Goal: Communication & Community: Share content

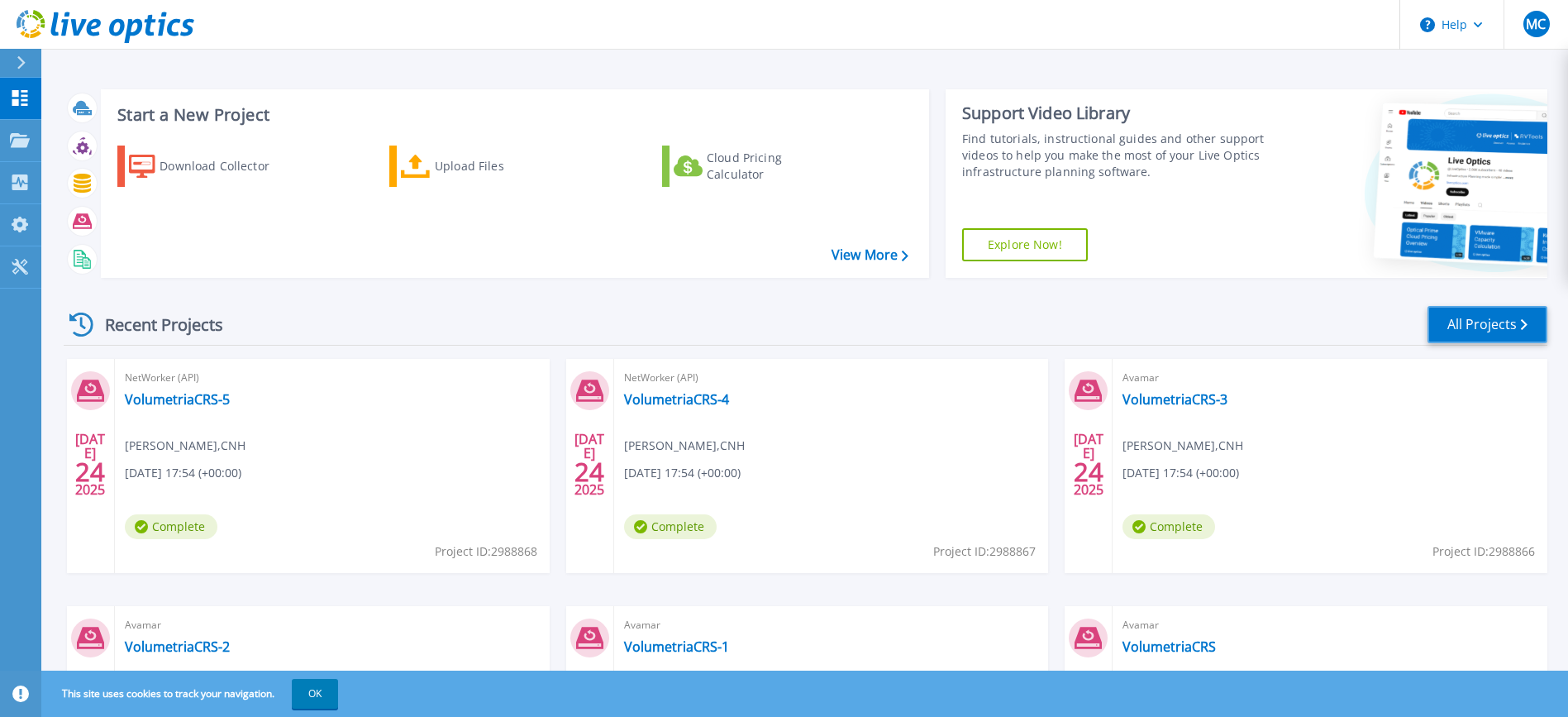
click at [1469, 324] on link "All Projects" at bounding box center [1487, 324] width 119 height 37
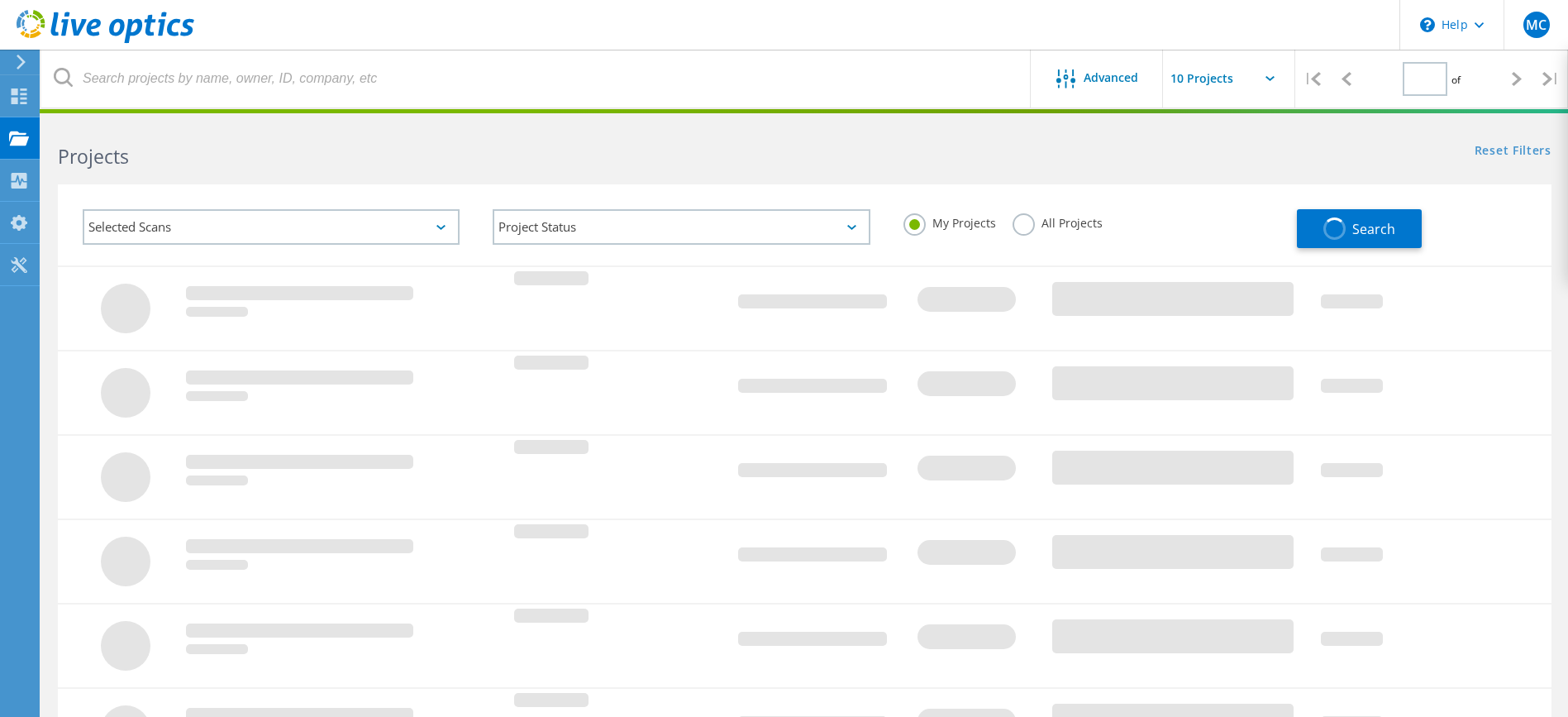
type input "1"
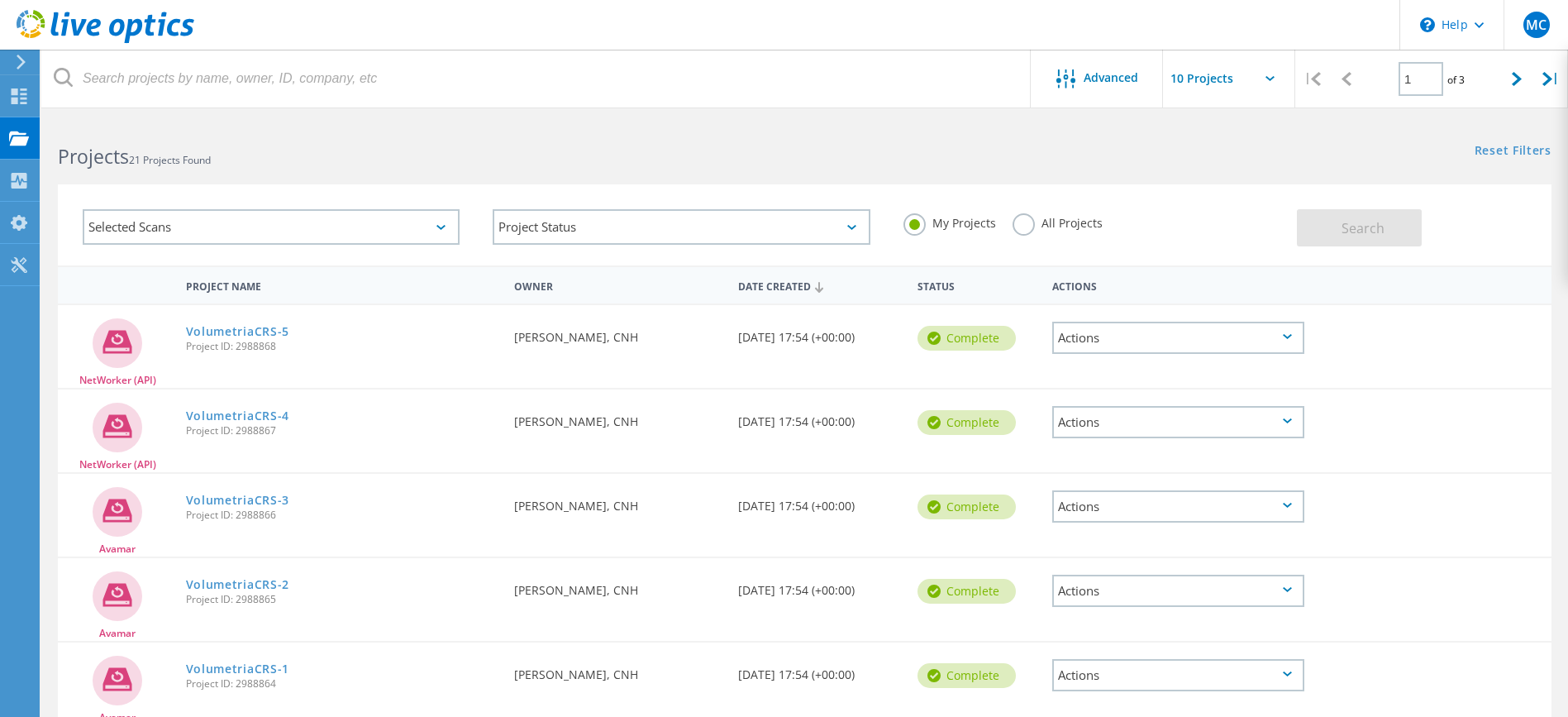
click at [1263, 338] on div "Actions" at bounding box center [1178, 338] width 252 height 32
click at [1110, 366] on div "Share" at bounding box center [1179, 363] width 249 height 26
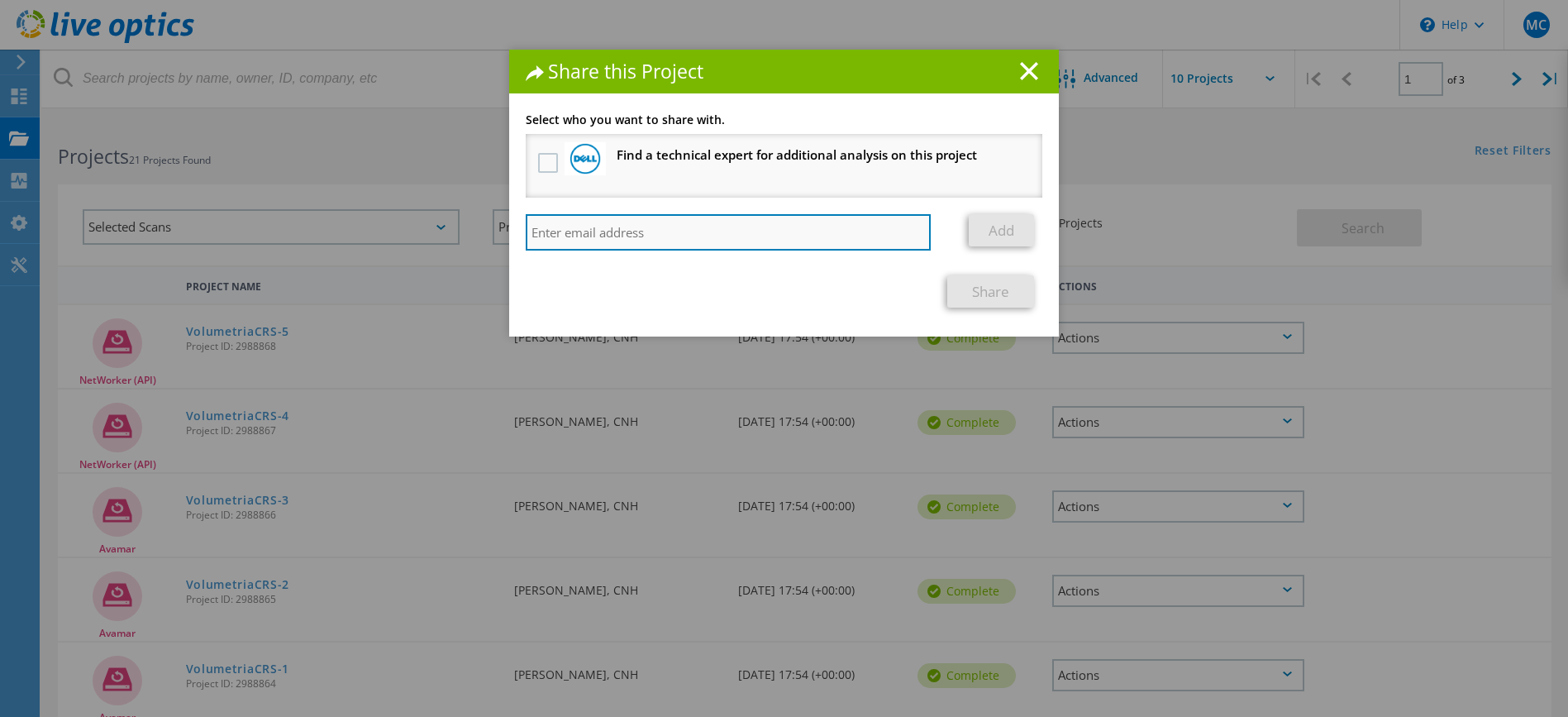
click at [758, 226] on input "search" at bounding box center [728, 232] width 405 height 37
type input "[PERSON_NAME][EMAIL_ADDRESS][PERSON_NAME][DOMAIN_NAME]"
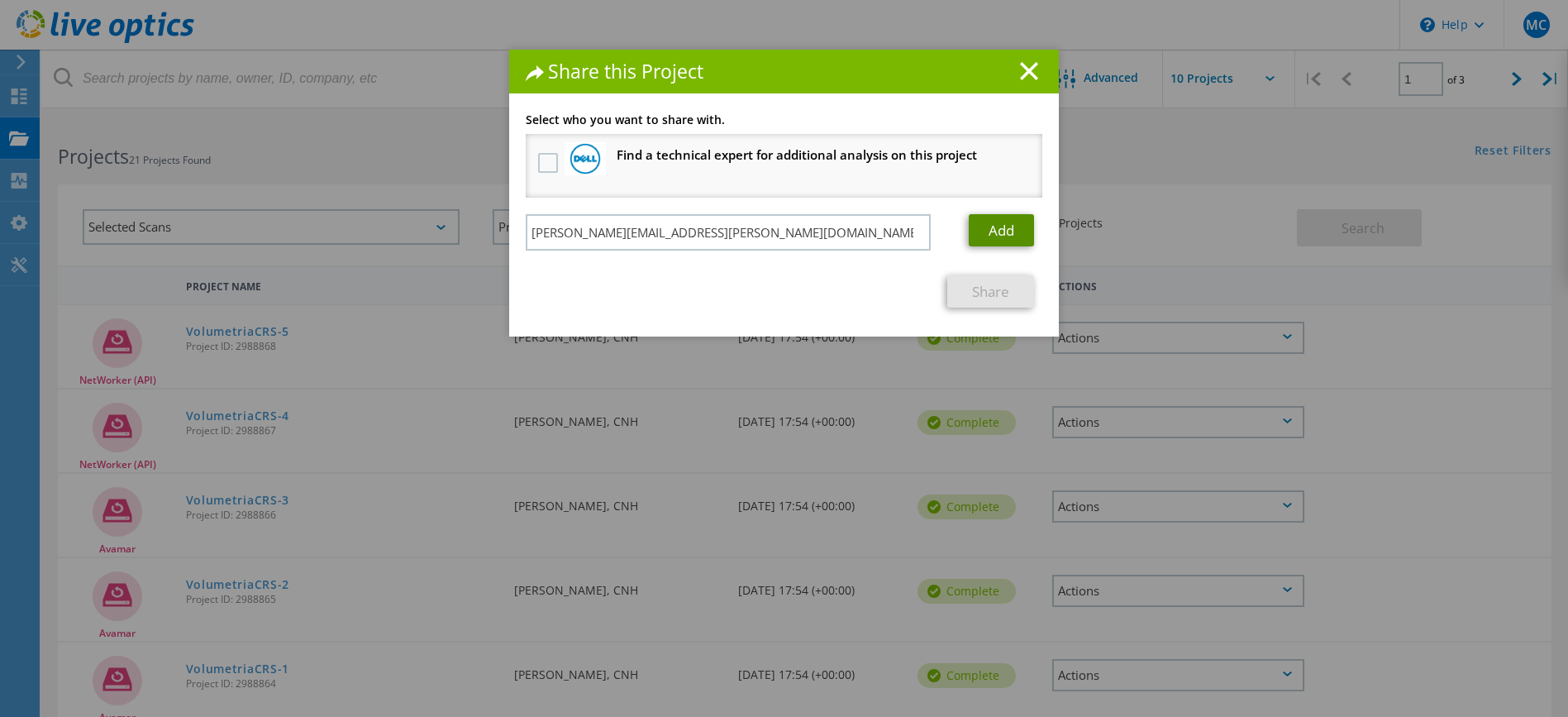
click at [990, 227] on link "Add" at bounding box center [1002, 230] width 66 height 32
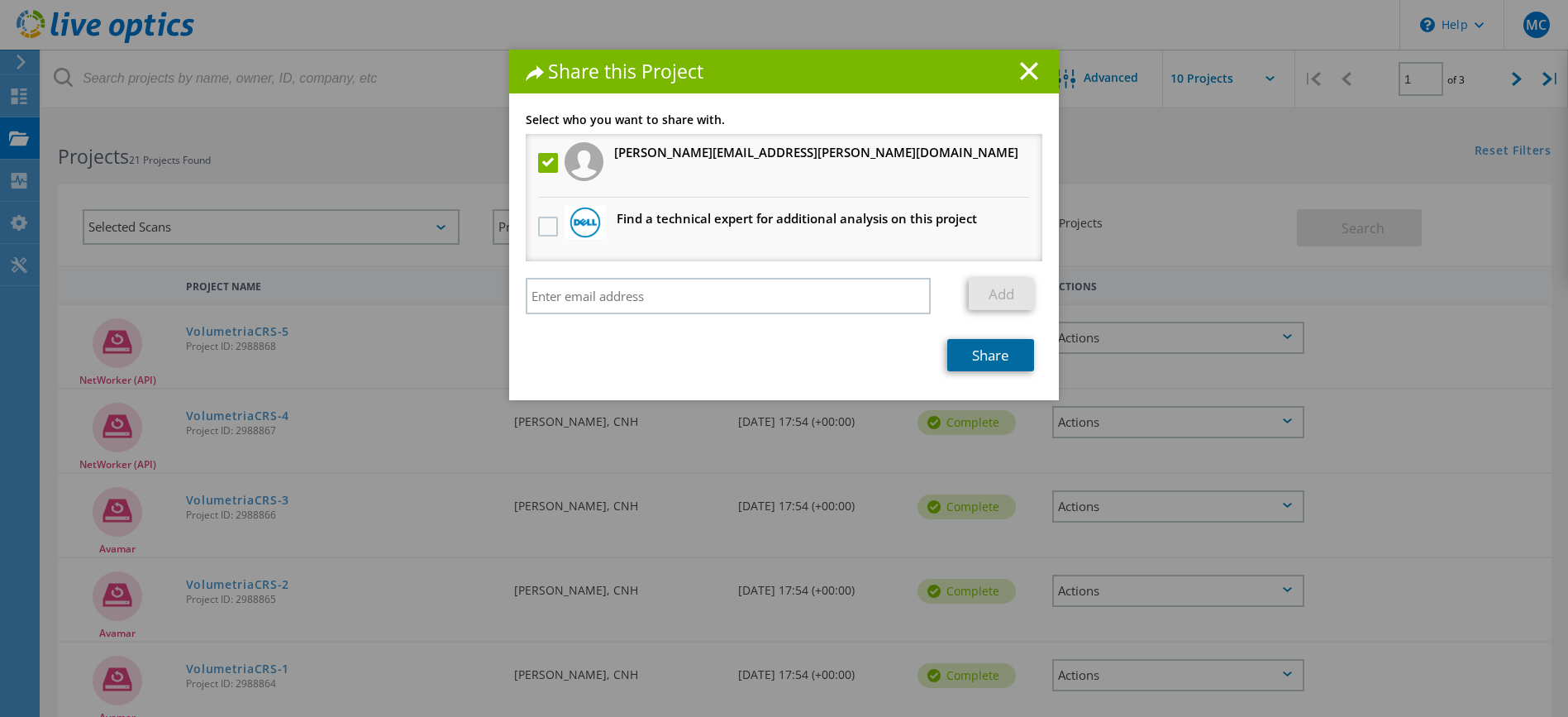
click at [973, 353] on link "Share" at bounding box center [990, 355] width 87 height 32
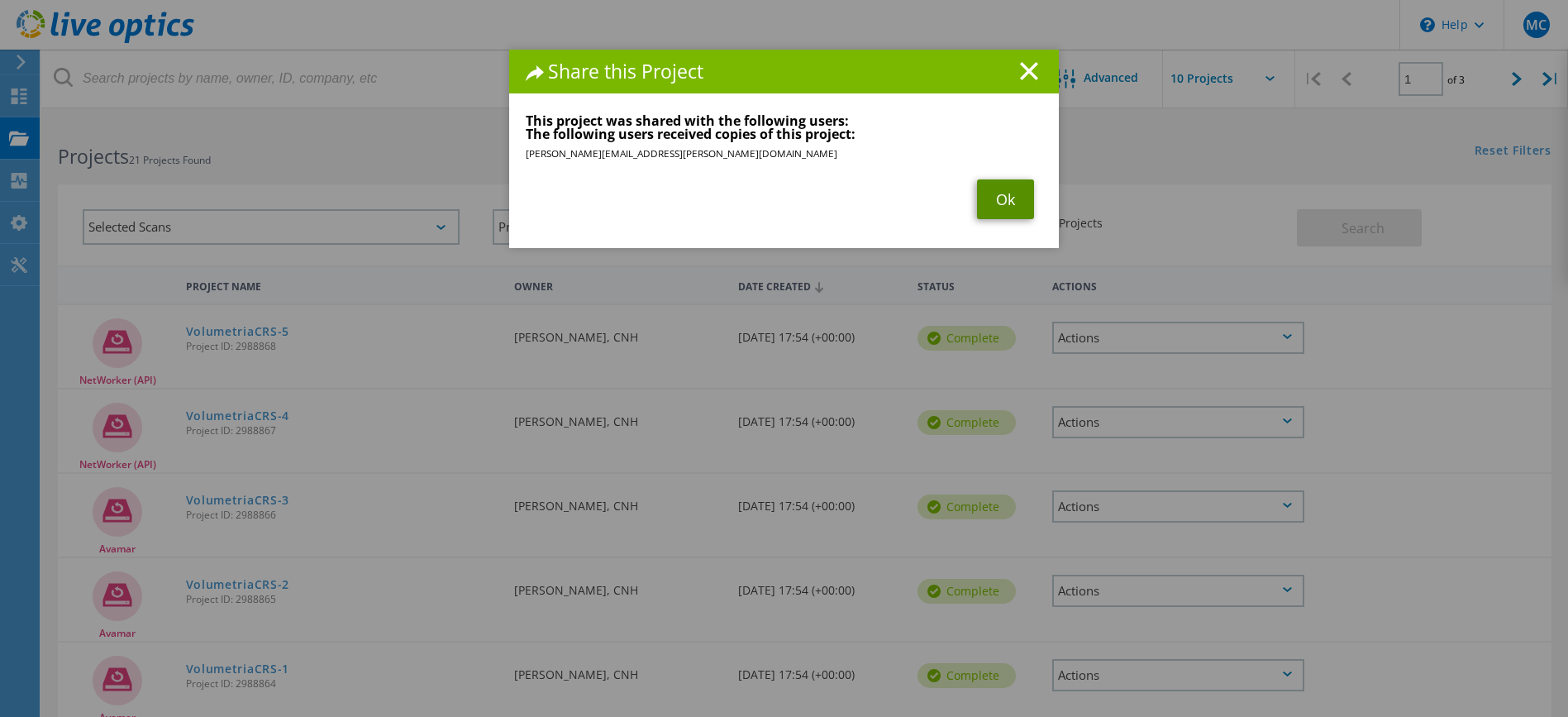
click at [994, 201] on link "Ok" at bounding box center [1005, 199] width 57 height 40
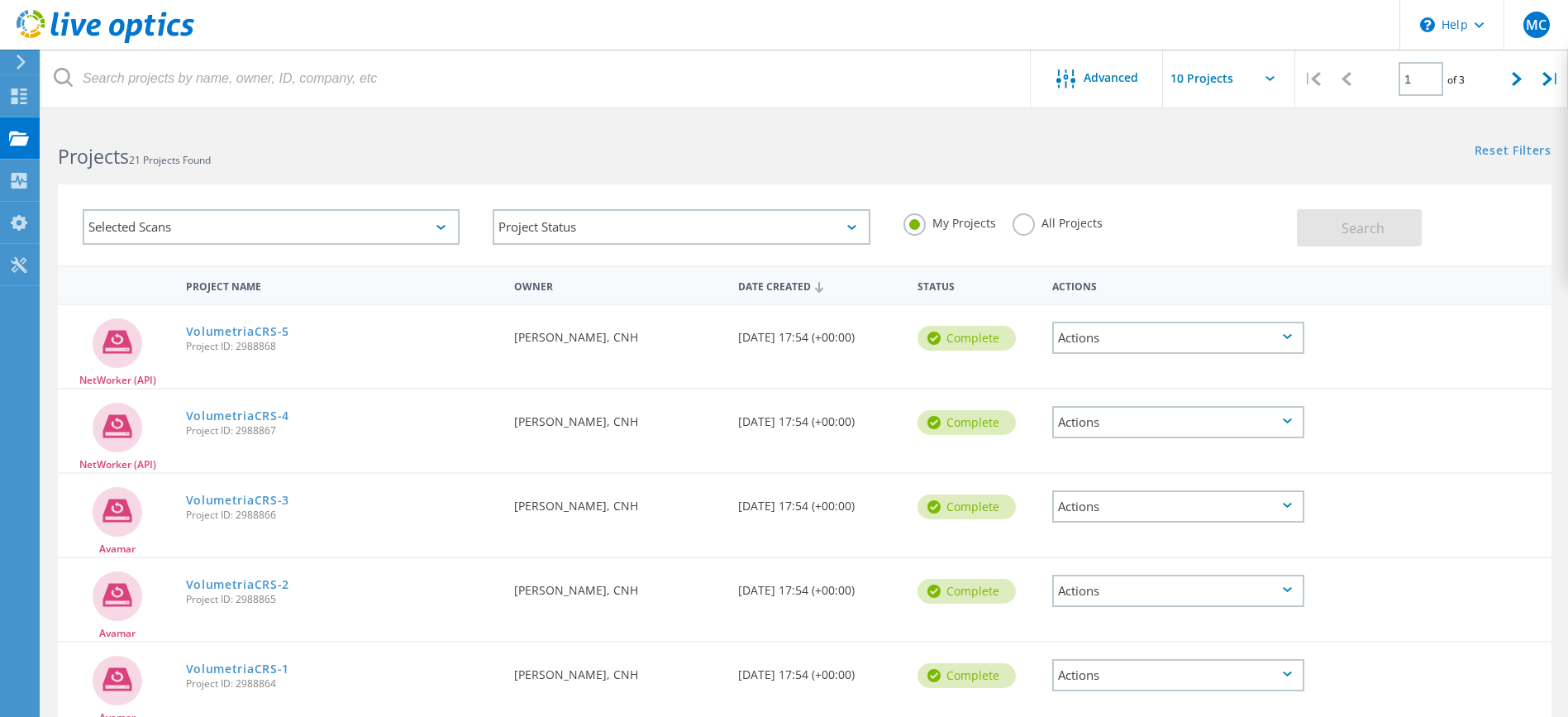
click at [1291, 416] on div "Actions" at bounding box center [1178, 422] width 252 height 32
click at [1105, 445] on div "Share" at bounding box center [1179, 448] width 249 height 26
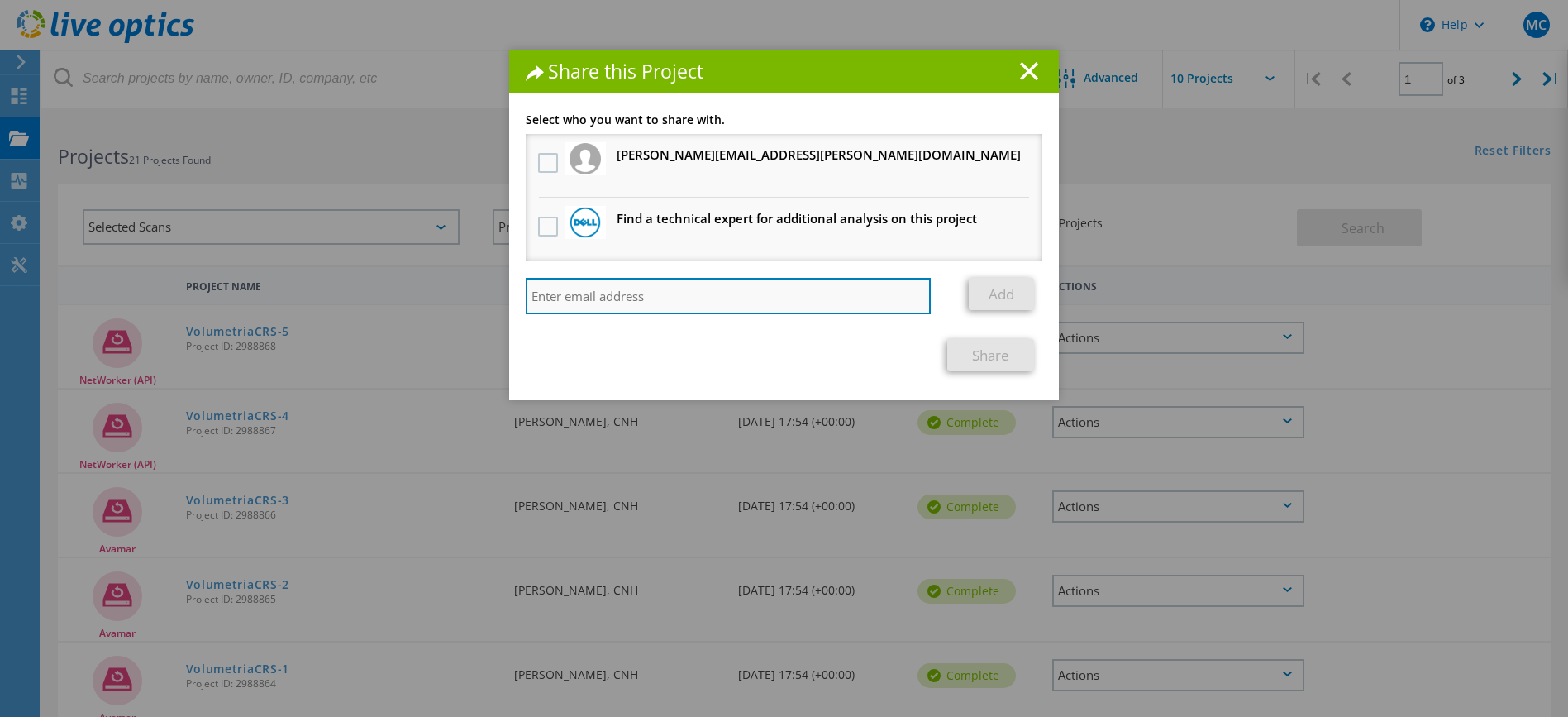
click at [684, 305] on input "search" at bounding box center [728, 296] width 405 height 37
paste input "[PERSON_NAME][EMAIL_ADDRESS][PERSON_NAME][DOMAIN_NAME]"
type input "[PERSON_NAME][EMAIL_ADDRESS][PERSON_NAME][DOMAIN_NAME]"
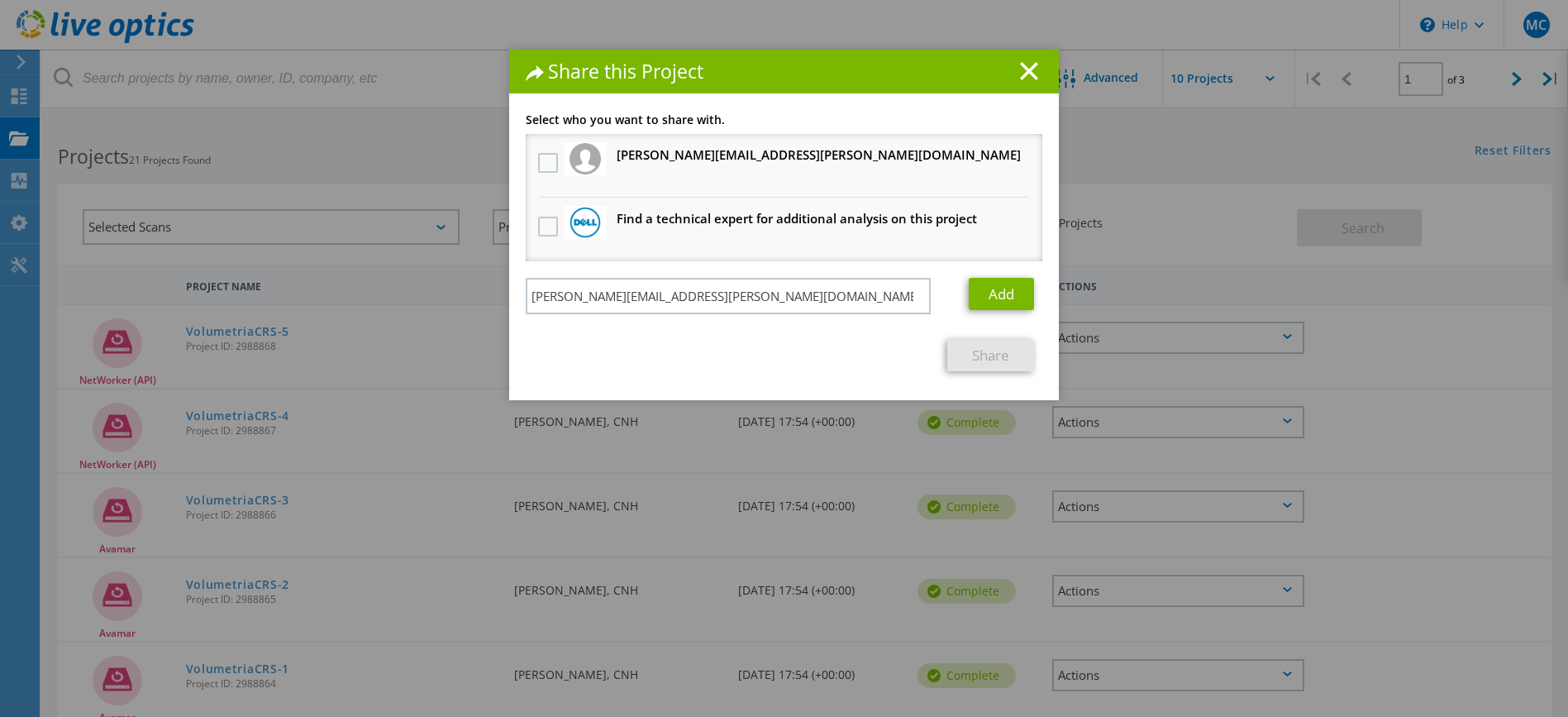
click at [780, 158] on h3 "[PERSON_NAME][EMAIL_ADDRESS][PERSON_NAME][DOMAIN_NAME] Will receive an anonymou…" at bounding box center [818, 154] width 404 height 21
click at [541, 163] on label at bounding box center [550, 163] width 24 height 20
click at [0, 0] on input "checkbox" at bounding box center [0, 0] width 0 height 0
click at [996, 353] on link "Share" at bounding box center [990, 355] width 87 height 32
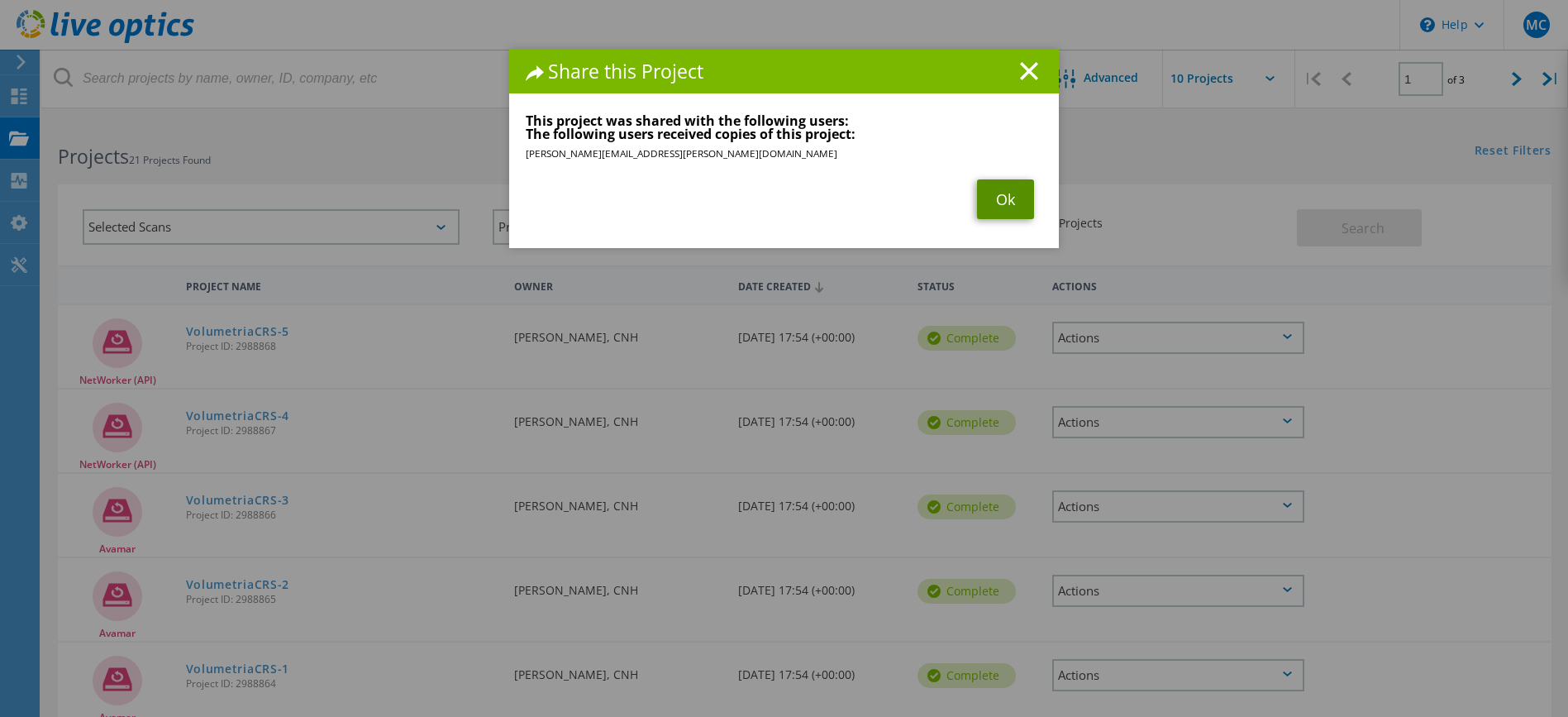
click at [988, 194] on link "Ok" at bounding box center [1005, 199] width 57 height 40
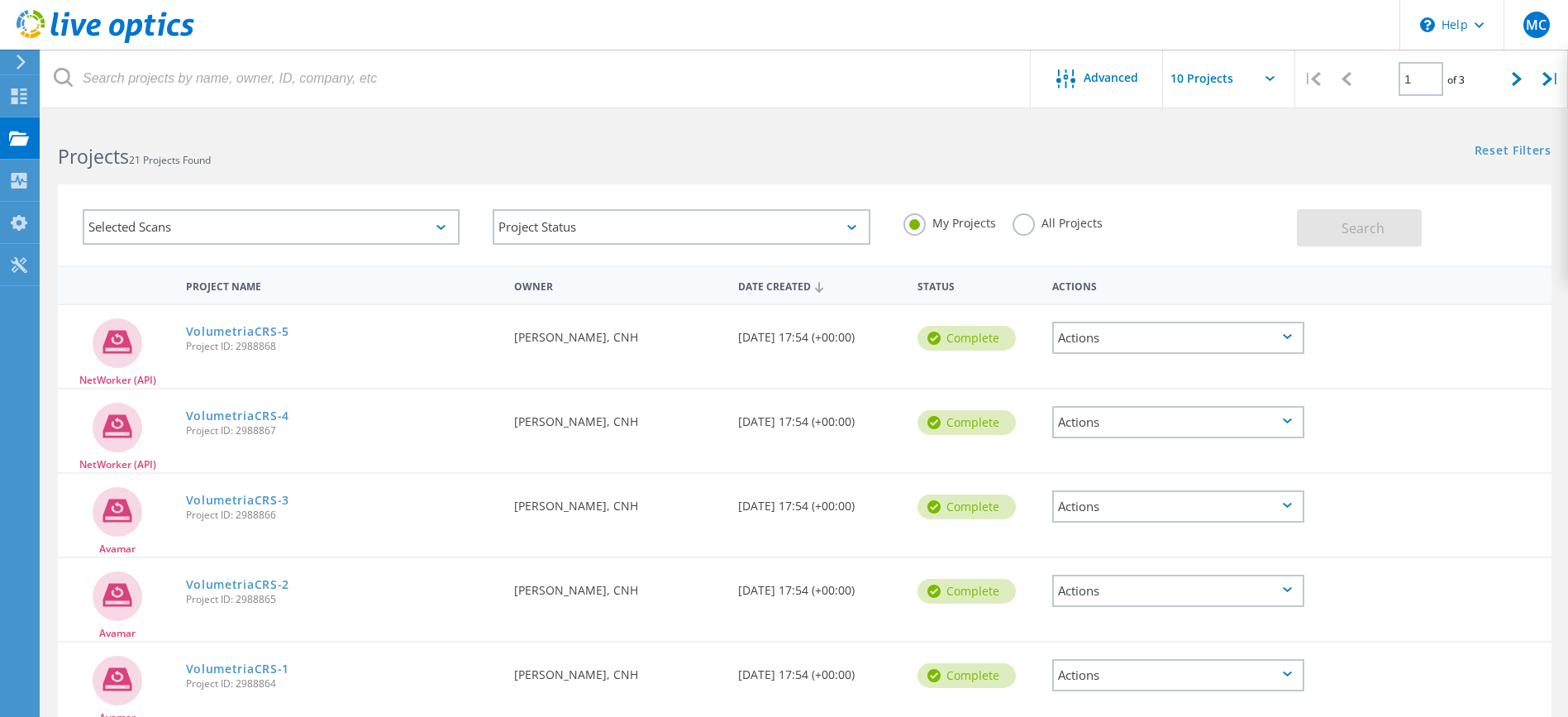
click at [1285, 497] on div "Actions" at bounding box center [1178, 506] width 252 height 32
click at [1096, 543] on div "Share" at bounding box center [1179, 546] width 249 height 26
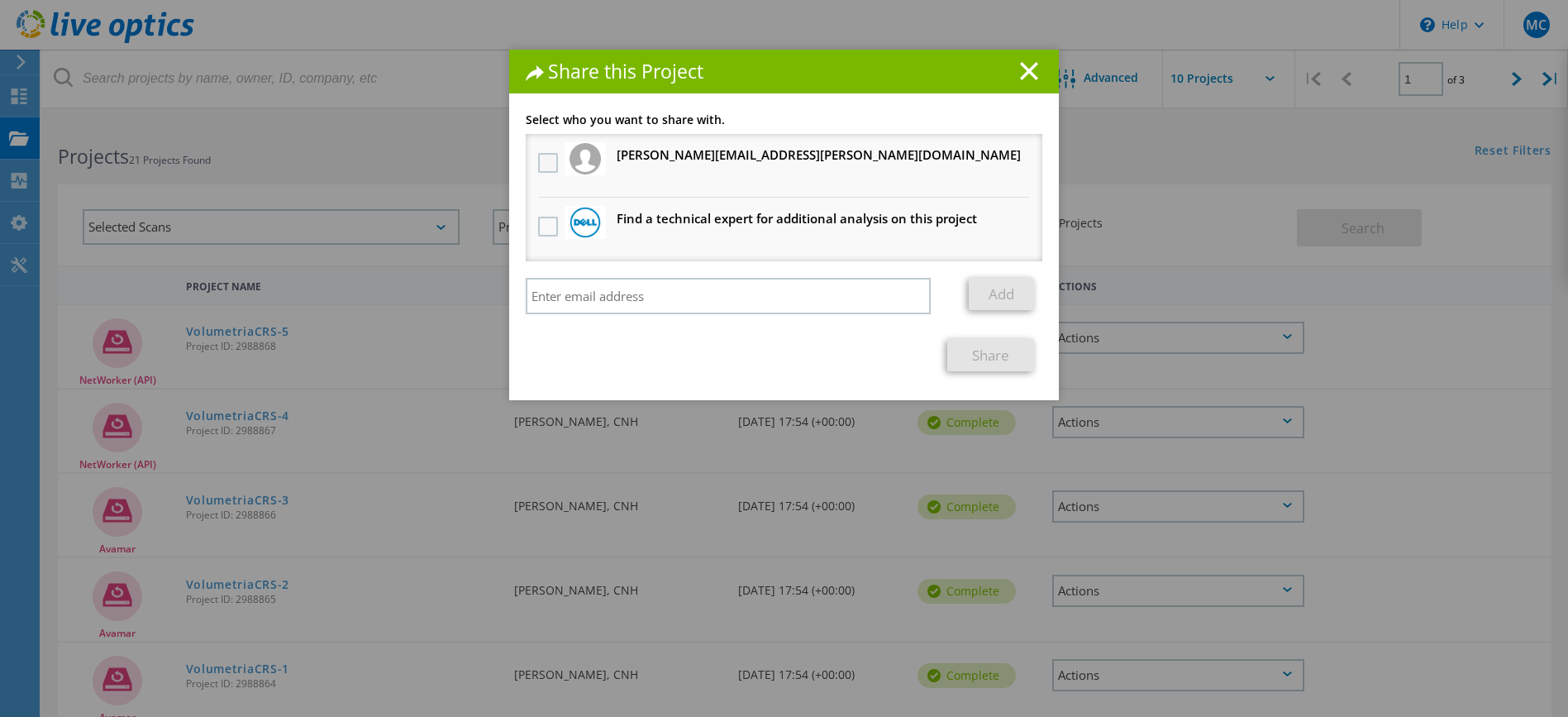
click at [539, 163] on label at bounding box center [550, 163] width 24 height 20
click at [0, 0] on input "checkbox" at bounding box center [0, 0] width 0 height 0
click at [987, 358] on link "Share" at bounding box center [990, 355] width 87 height 32
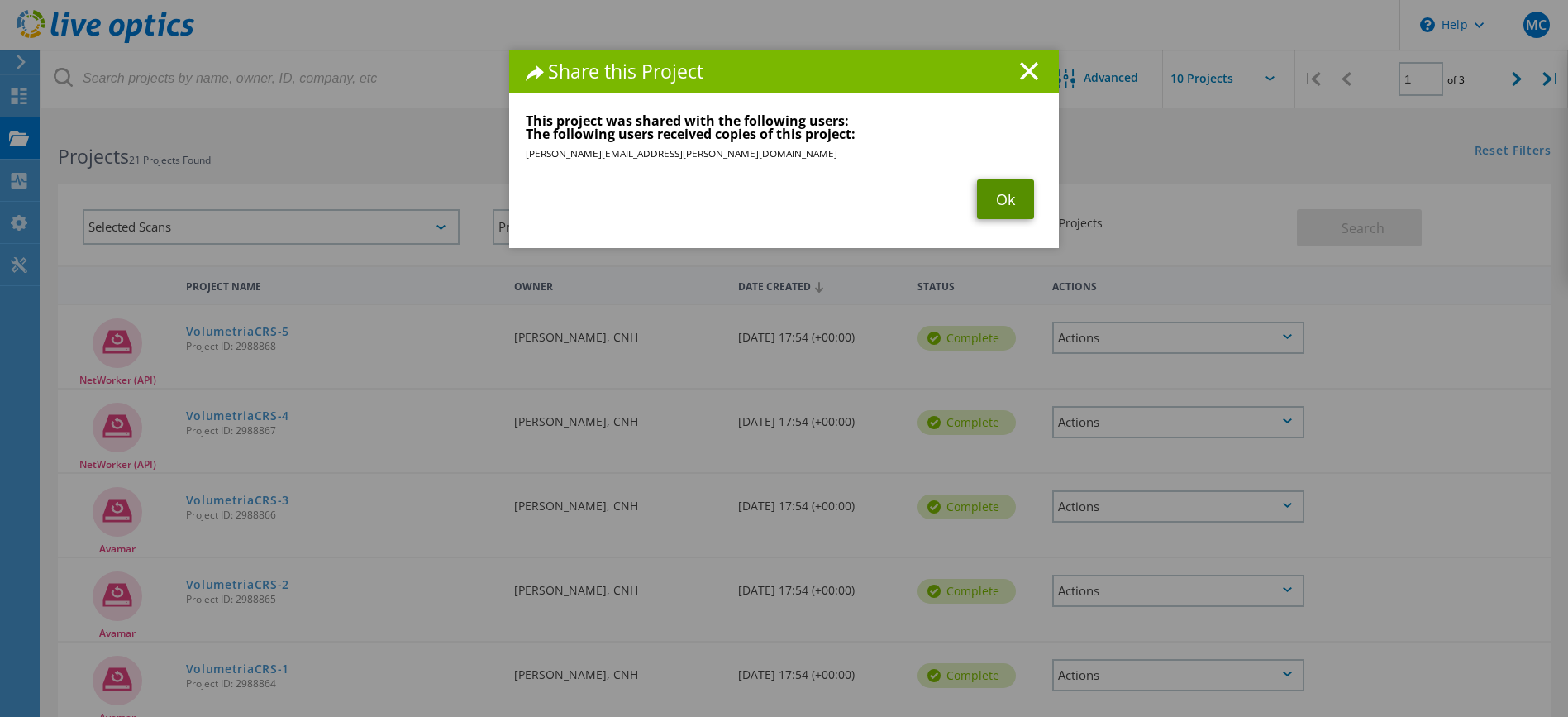
click at [1002, 195] on link "Ok" at bounding box center [1005, 199] width 57 height 40
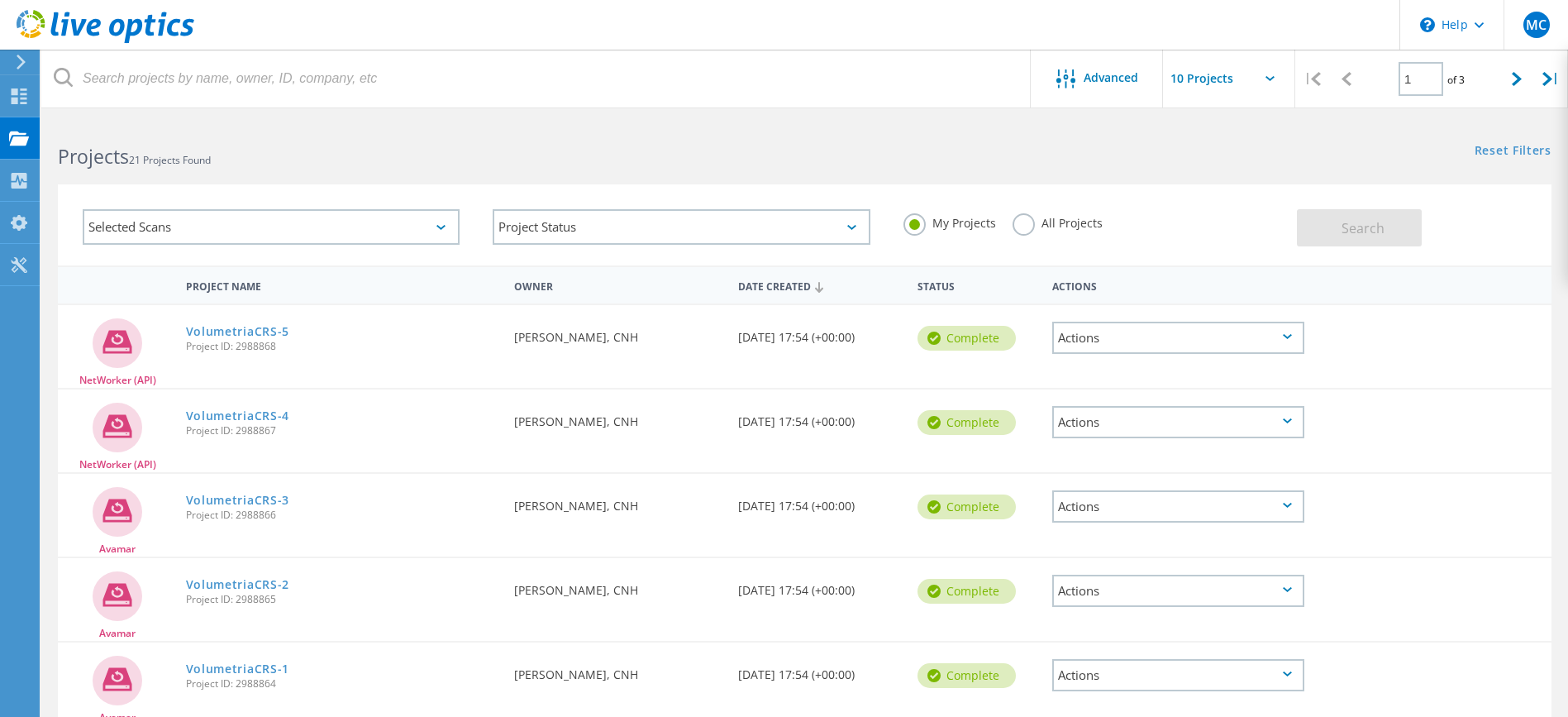
click at [1288, 588] on icon at bounding box center [1286, 589] width 9 height 5
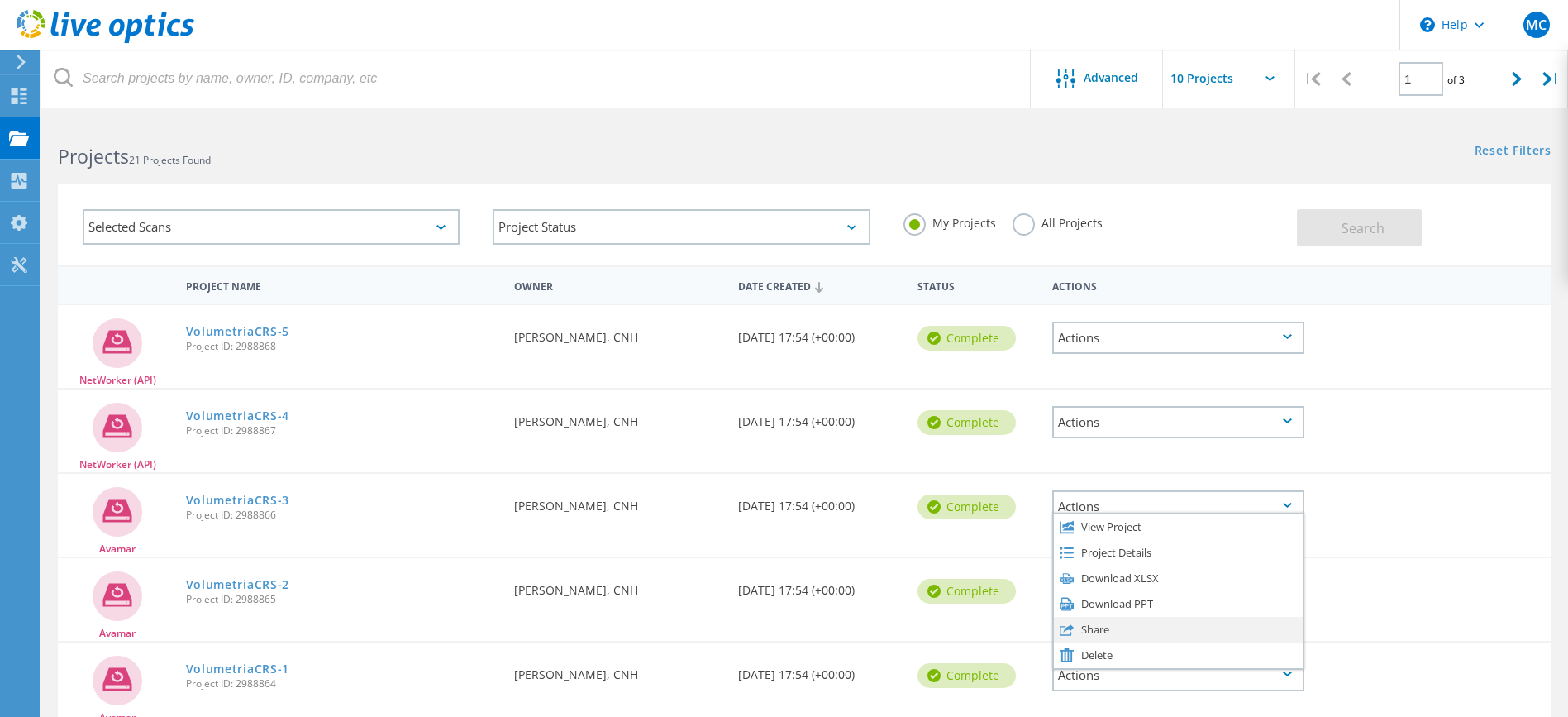
click at [1078, 628] on div "Share" at bounding box center [1179, 629] width 249 height 26
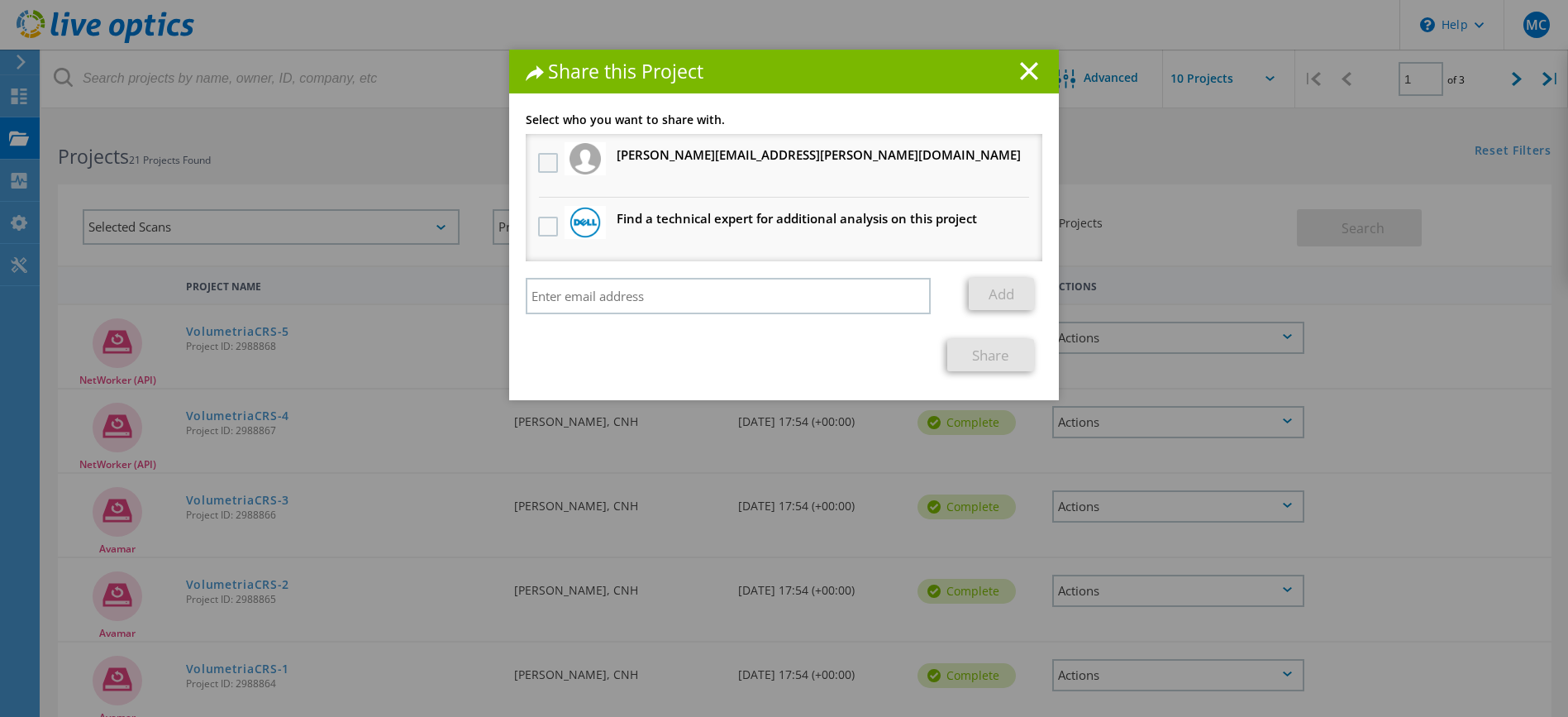
click at [542, 163] on label at bounding box center [550, 163] width 24 height 20
click at [0, 0] on input "checkbox" at bounding box center [0, 0] width 0 height 0
click at [996, 357] on link "Share" at bounding box center [990, 355] width 87 height 32
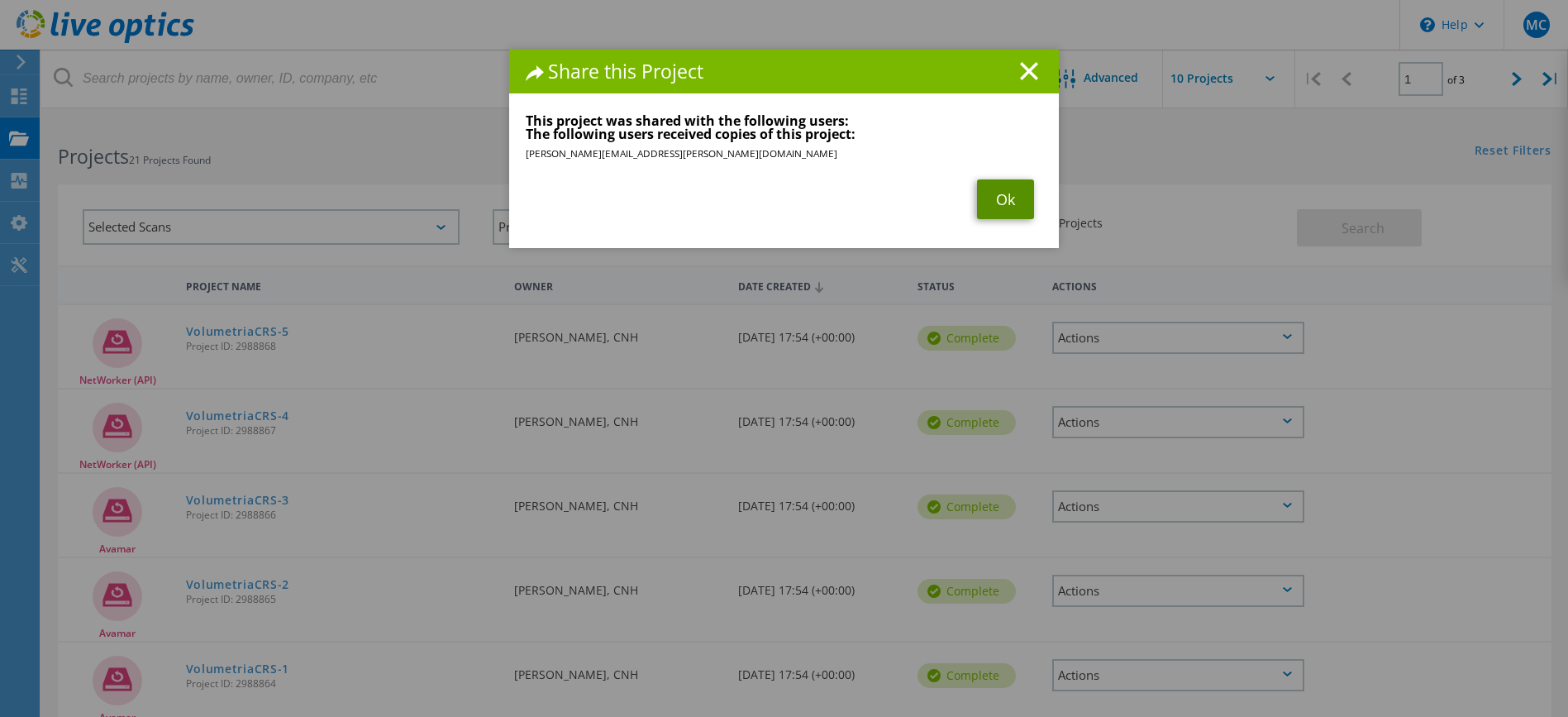
click at [988, 187] on link "Ok" at bounding box center [1005, 199] width 57 height 40
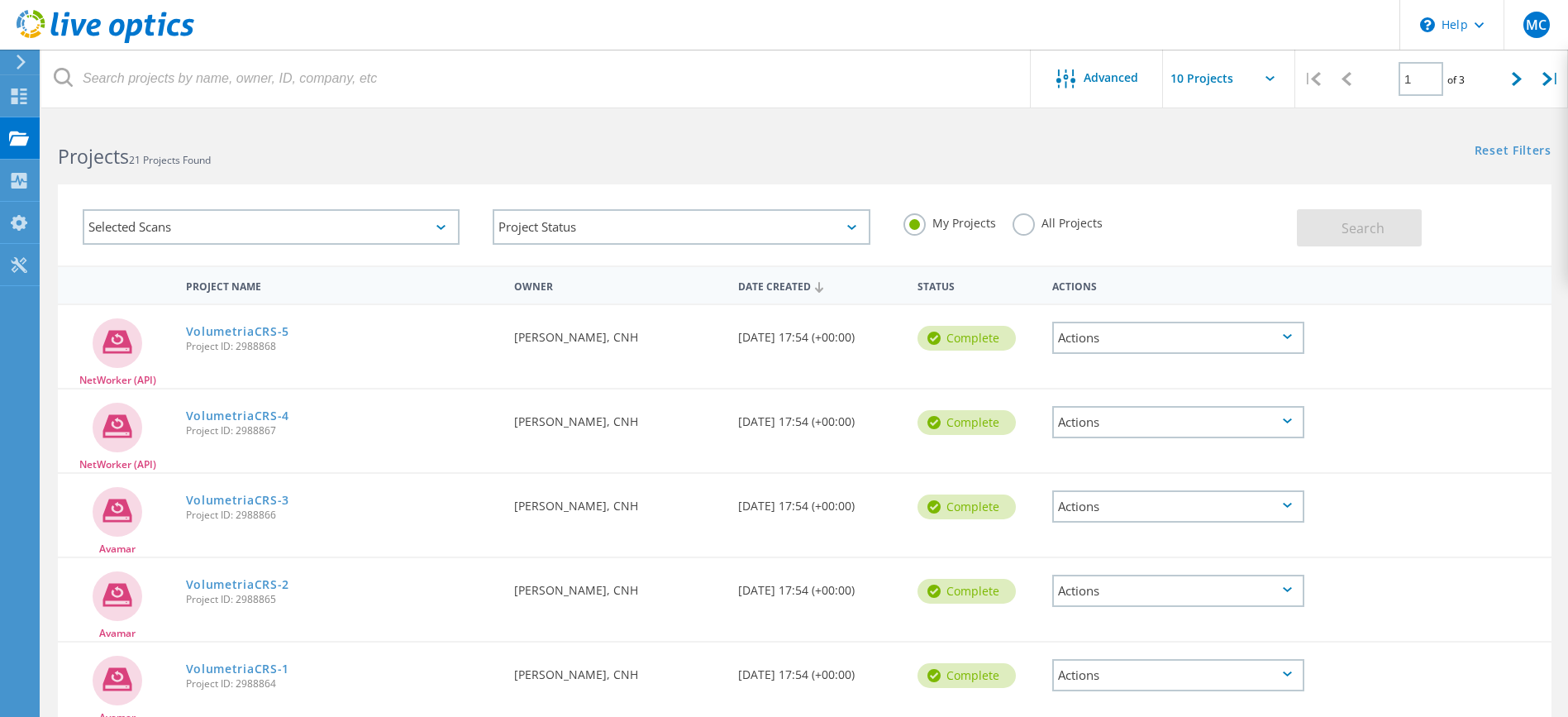
click at [1287, 672] on icon at bounding box center [1286, 673] width 9 height 5
click at [1093, 708] on div "Share" at bounding box center [1179, 714] width 249 height 26
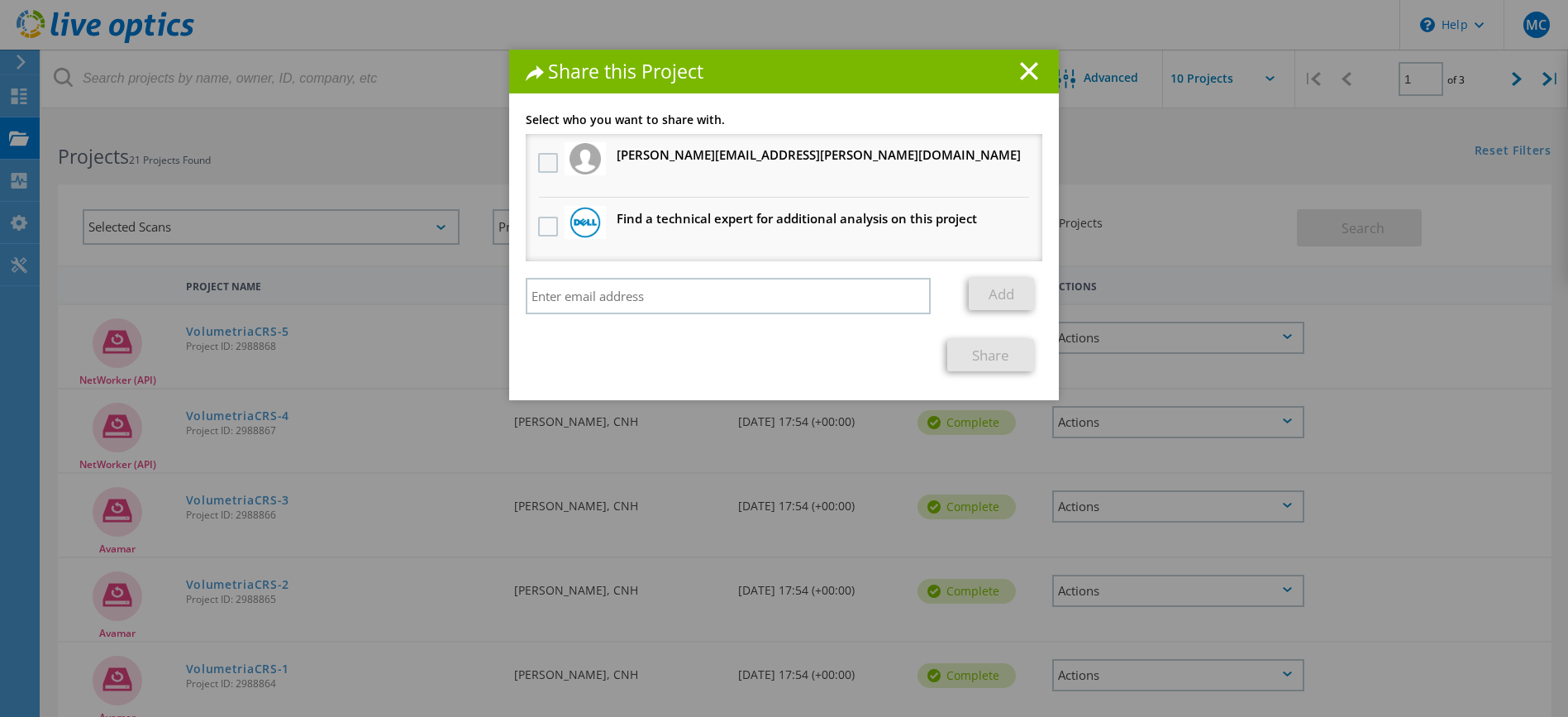
click at [542, 163] on label at bounding box center [550, 163] width 24 height 20
click at [0, 0] on input "checkbox" at bounding box center [0, 0] width 0 height 0
click at [964, 358] on link "Share" at bounding box center [990, 355] width 87 height 32
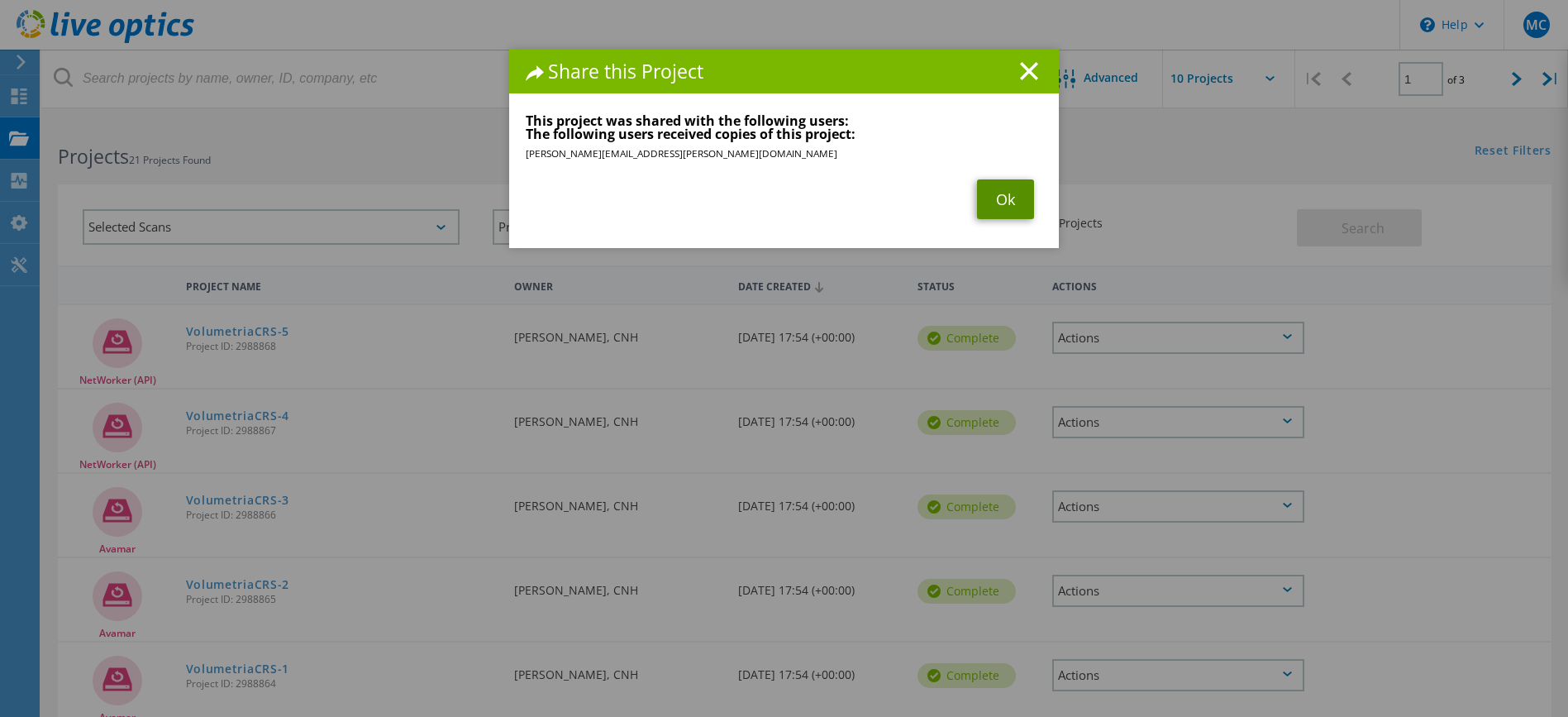
click at [991, 200] on link "Ok" at bounding box center [1005, 199] width 57 height 40
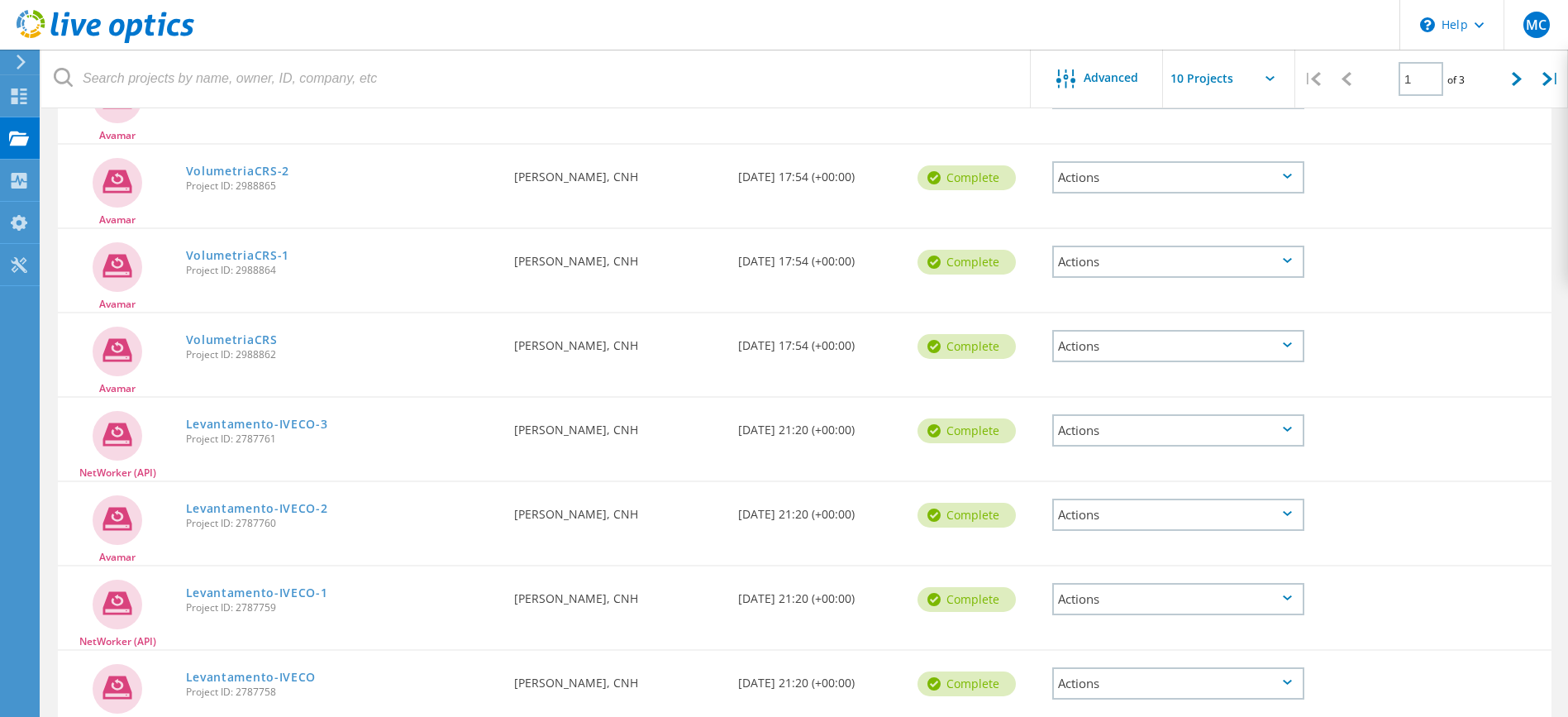
scroll to position [496, 0]
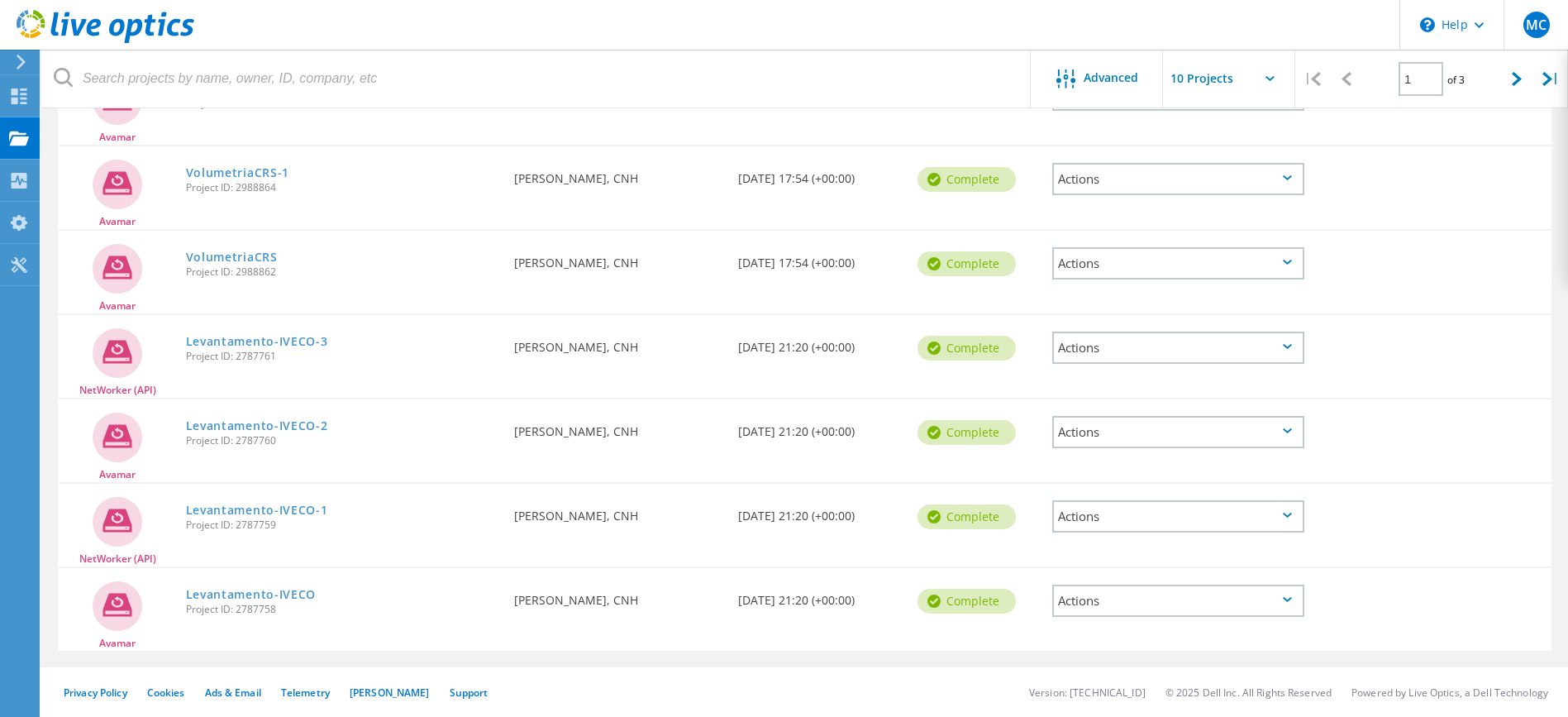
click at [1288, 264] on icon at bounding box center [1286, 262] width 9 height 5
click at [1092, 305] on div "Share" at bounding box center [1179, 303] width 249 height 26
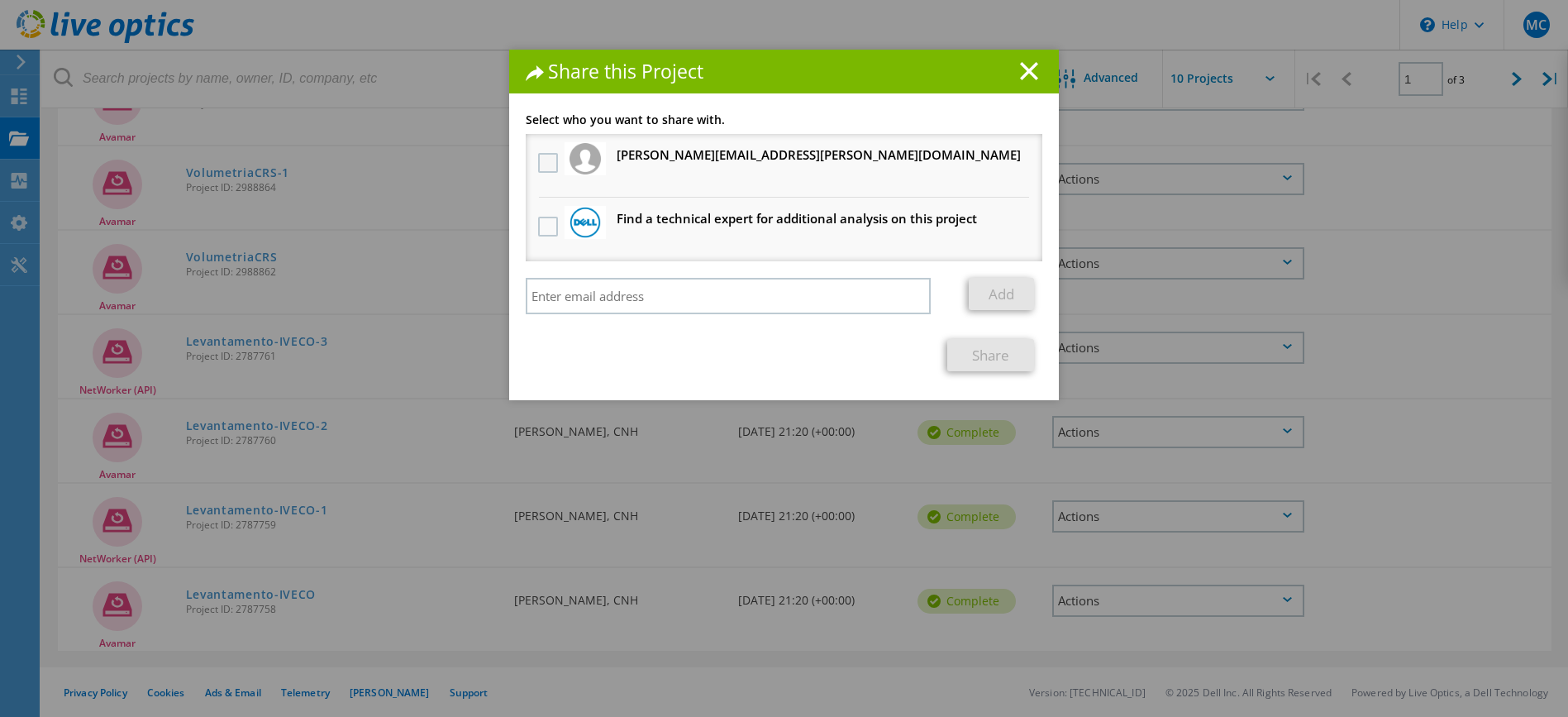
click at [546, 155] on label at bounding box center [550, 163] width 24 height 20
click at [0, 0] on input "checkbox" at bounding box center [0, 0] width 0 height 0
click at [997, 358] on link "Share" at bounding box center [990, 355] width 87 height 32
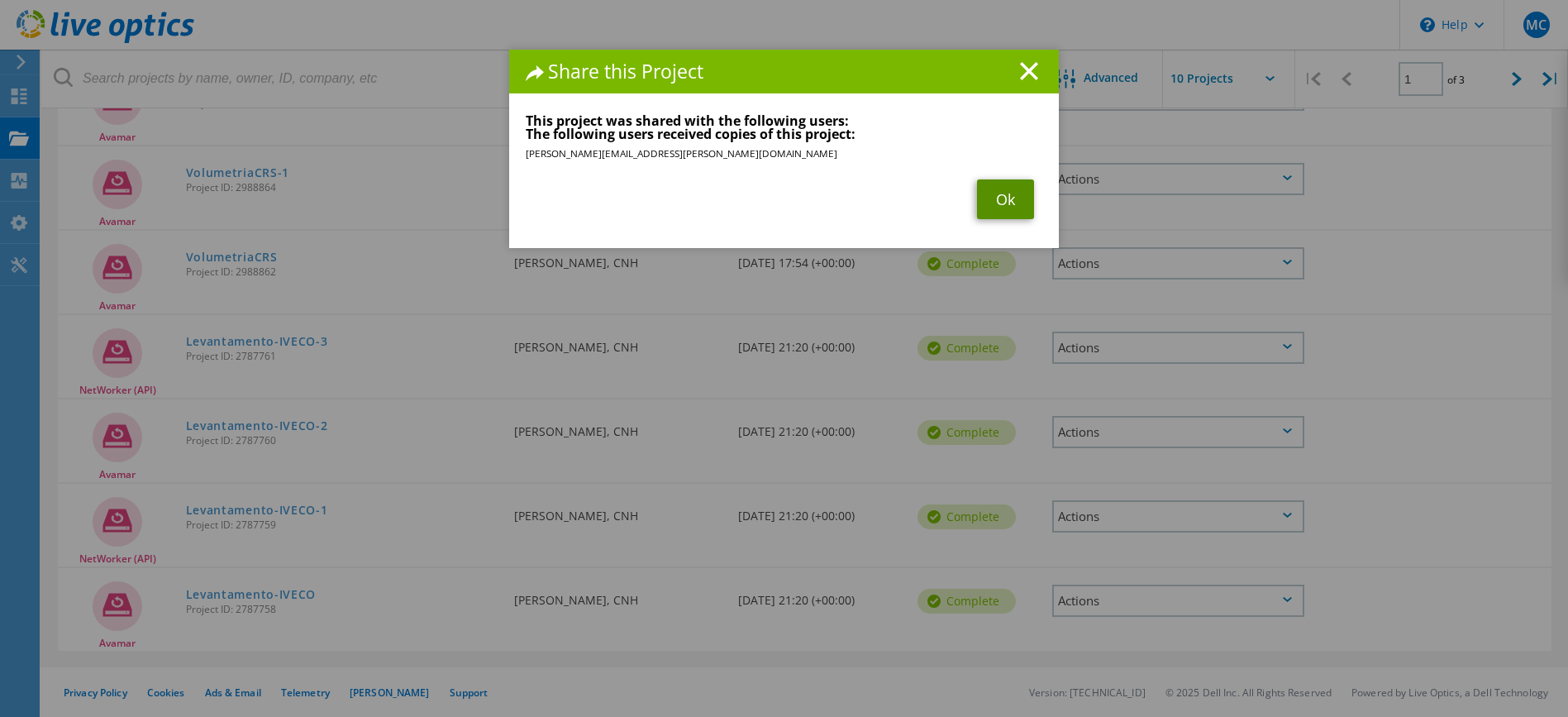
click at [988, 187] on link "Ok" at bounding box center [1005, 199] width 57 height 40
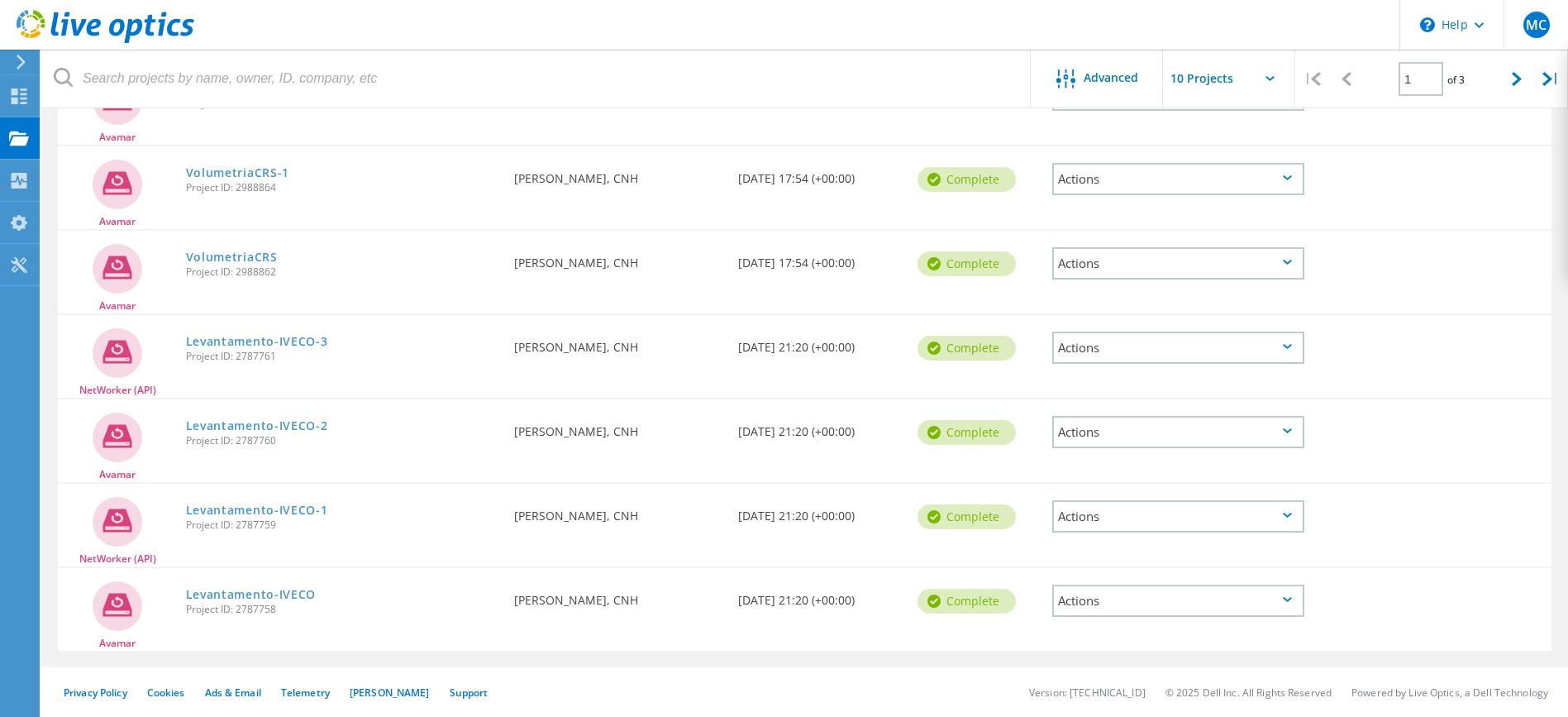
click at [1285, 342] on div "Actions" at bounding box center [1178, 348] width 252 height 32
click at [1092, 377] on div "Share" at bounding box center [1179, 373] width 249 height 26
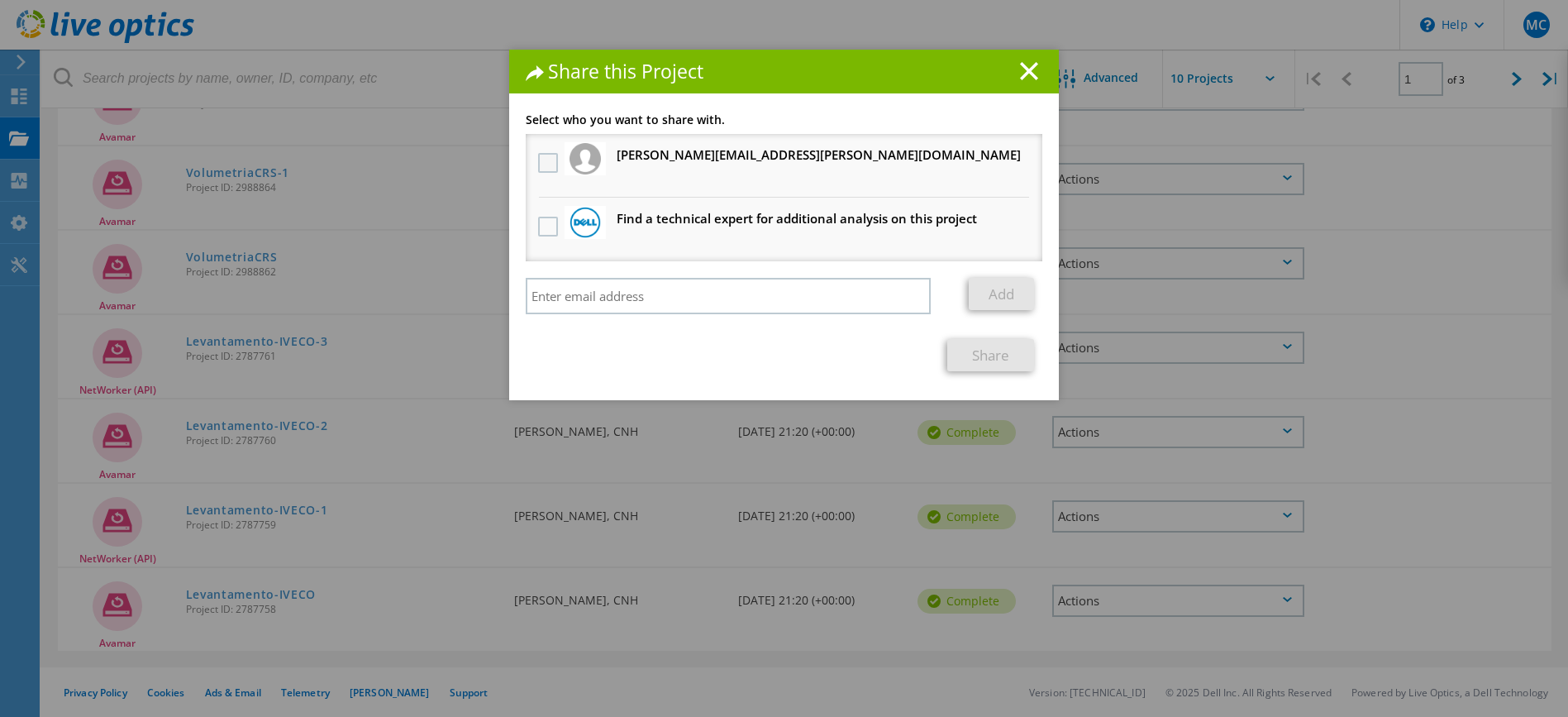
click at [545, 162] on label at bounding box center [550, 163] width 24 height 20
click at [0, 0] on input "checkbox" at bounding box center [0, 0] width 0 height 0
click at [988, 349] on link "Share" at bounding box center [990, 355] width 87 height 32
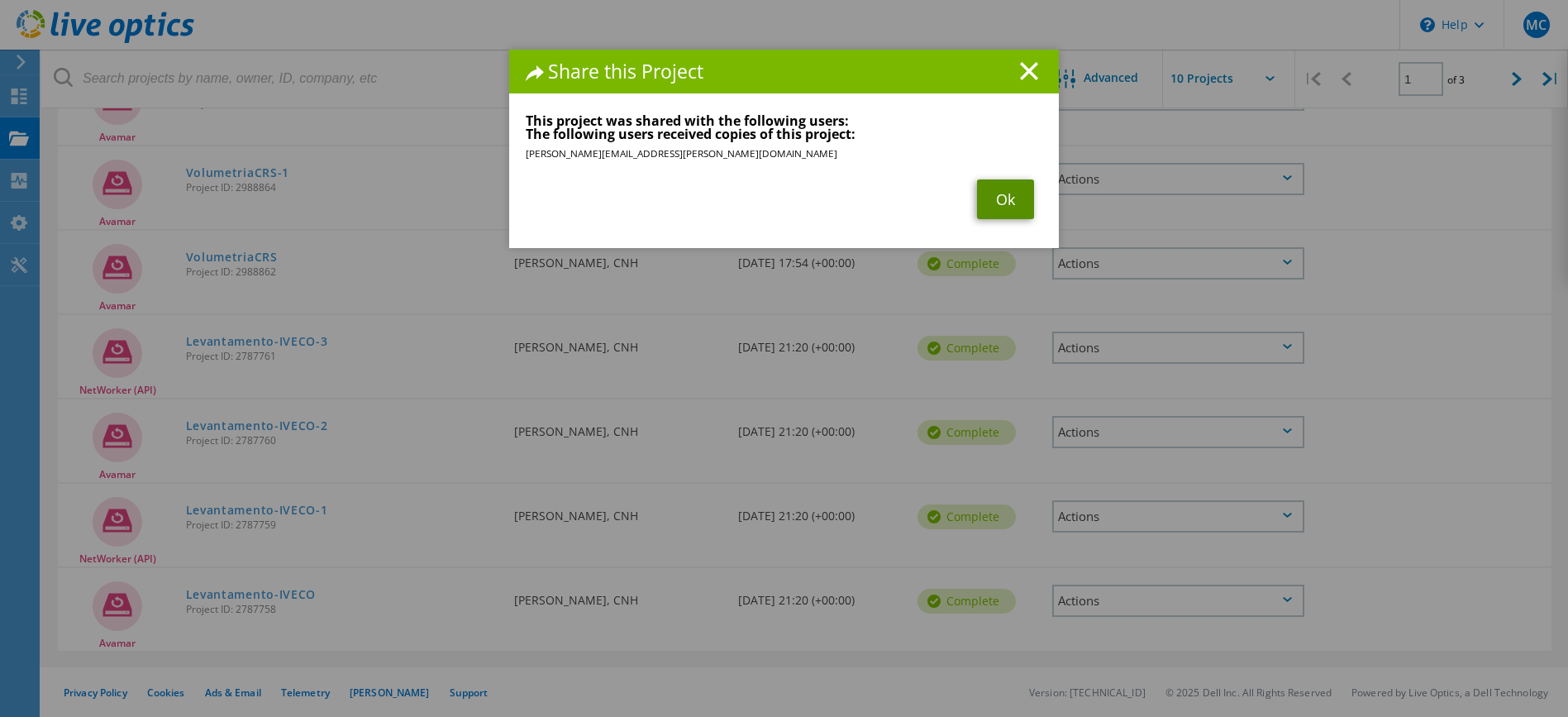
click at [1011, 195] on link "Ok" at bounding box center [1005, 199] width 57 height 40
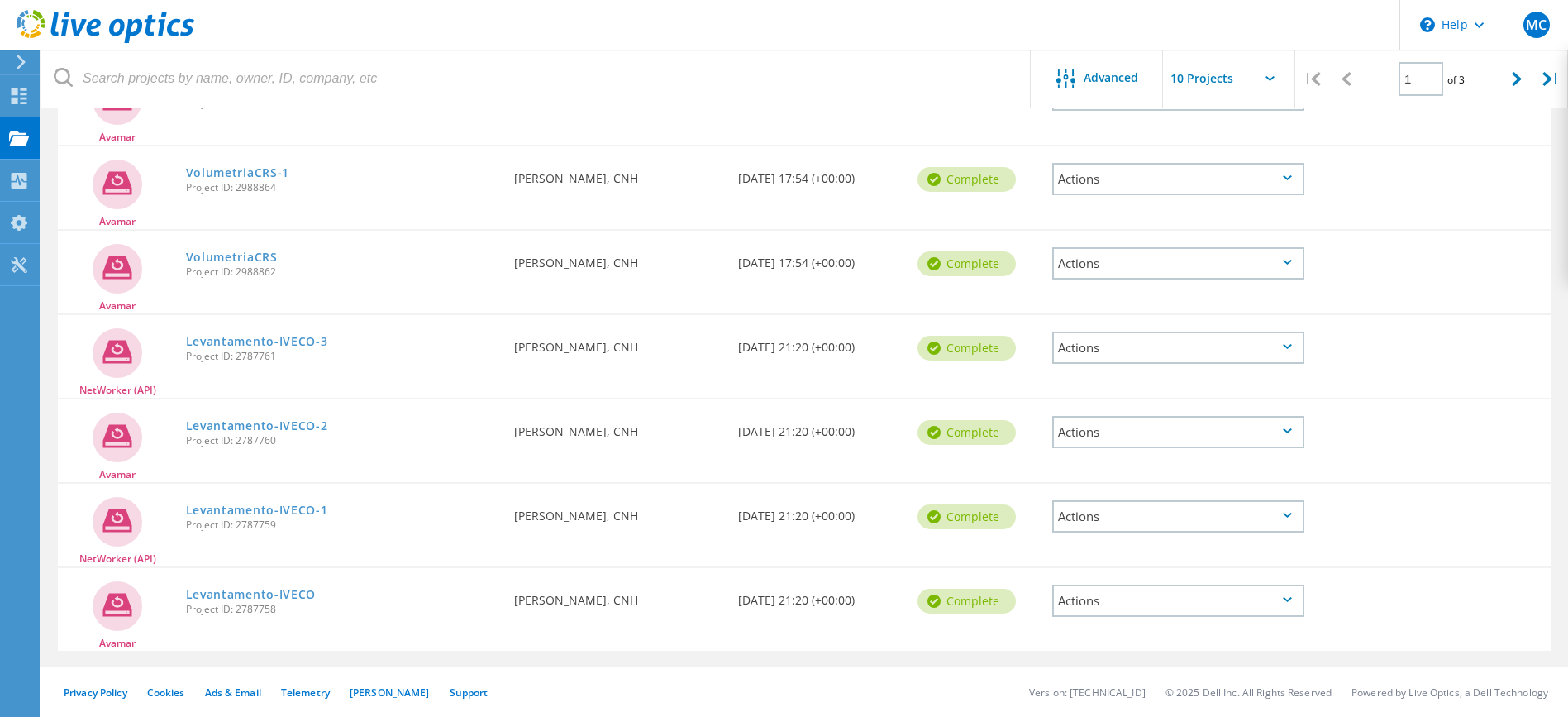
click at [1291, 431] on icon at bounding box center [1286, 430] width 9 height 5
click at [1093, 471] on div "Share" at bounding box center [1179, 471] width 249 height 26
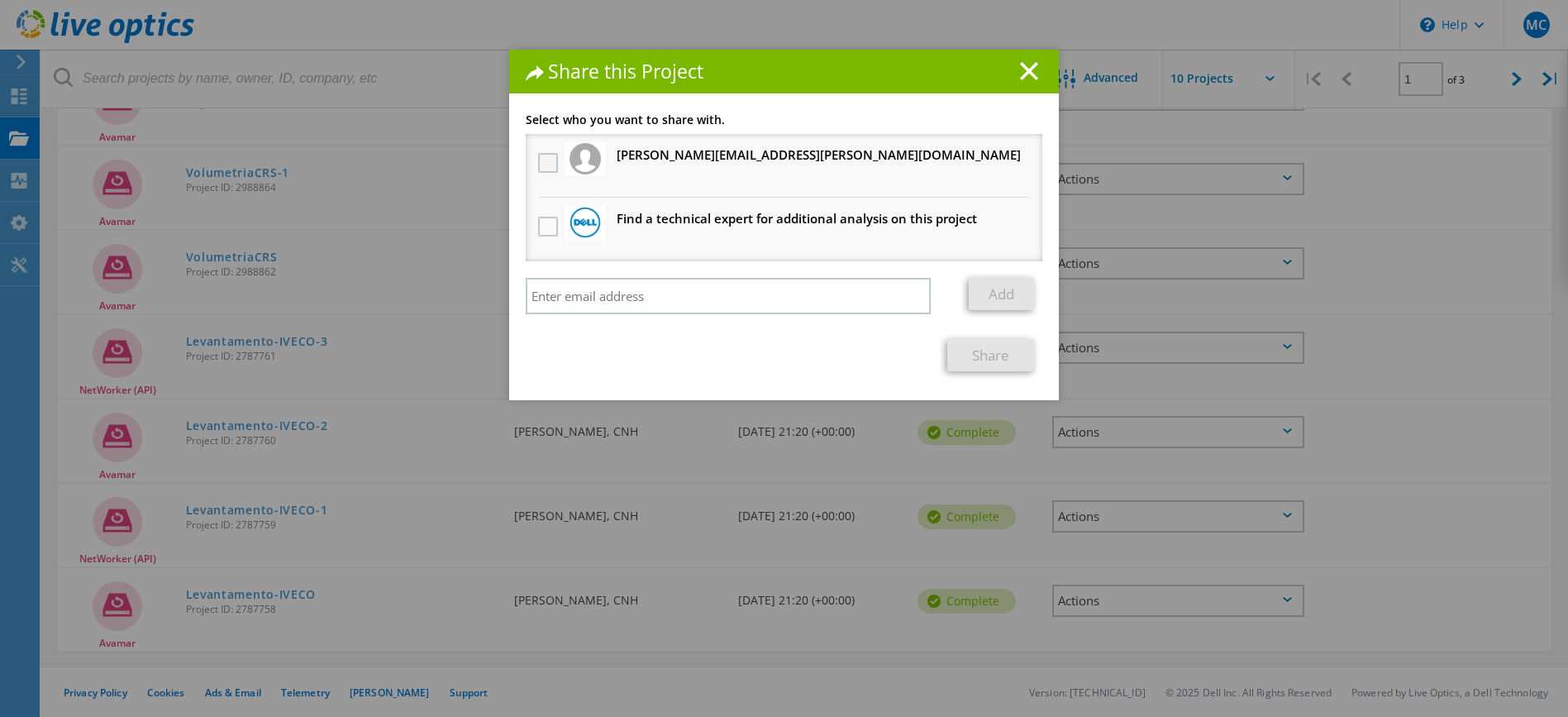
click at [547, 168] on label at bounding box center [550, 163] width 24 height 20
click at [0, 0] on input "checkbox" at bounding box center [0, 0] width 0 height 0
click at [990, 358] on link "Share" at bounding box center [990, 355] width 87 height 32
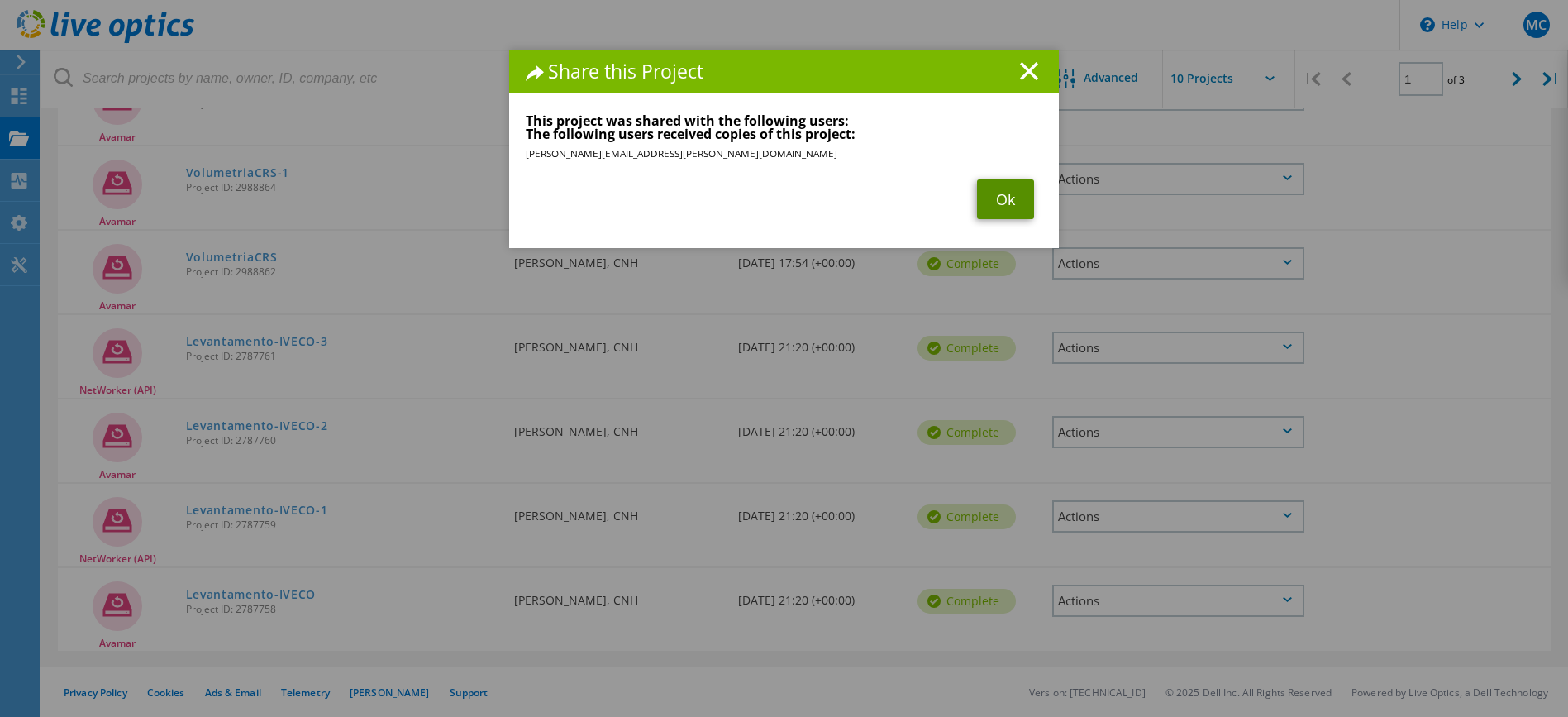
click at [996, 212] on link "Ok" at bounding box center [1005, 199] width 57 height 40
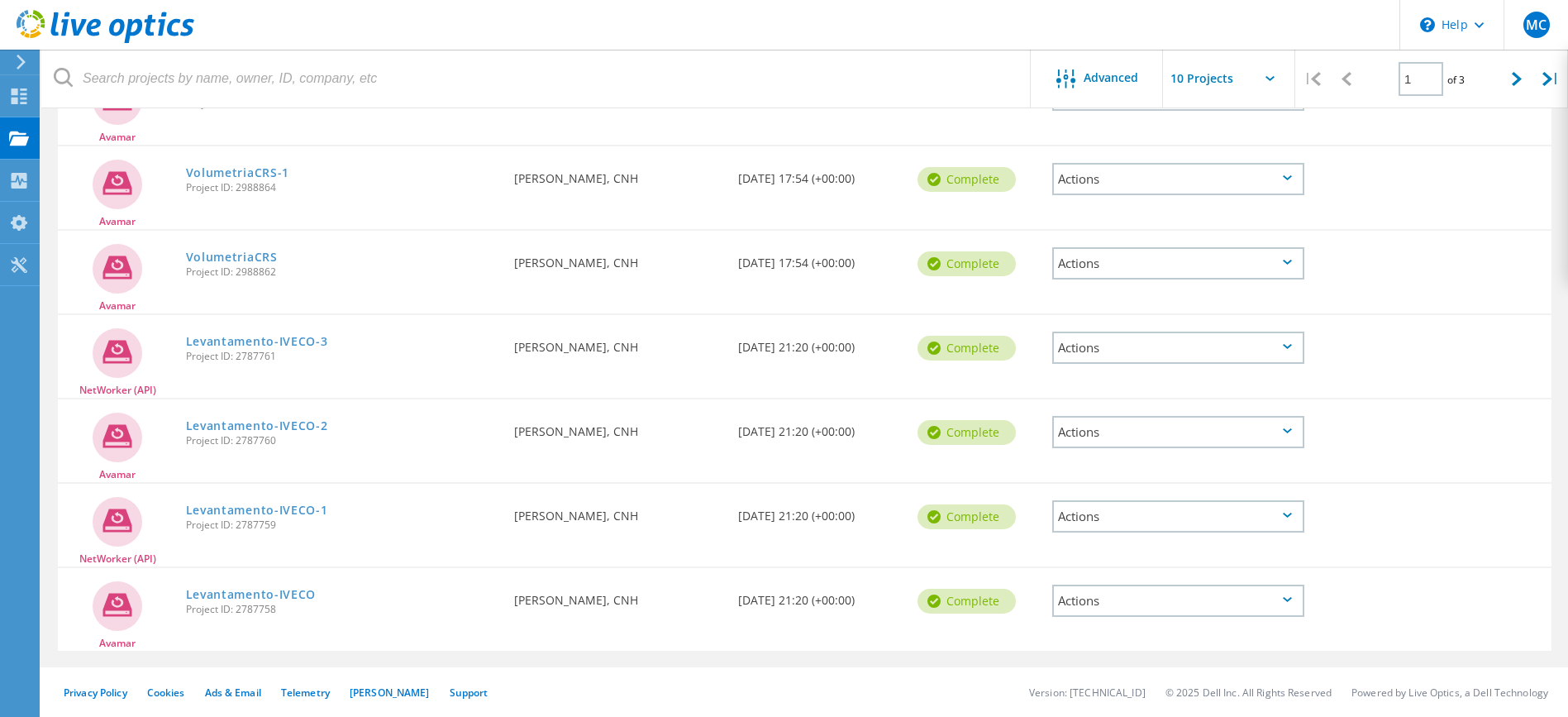
click at [1281, 516] on div "Actions" at bounding box center [1178, 516] width 252 height 32
click at [1071, 541] on use at bounding box center [1066, 543] width 14 height 12
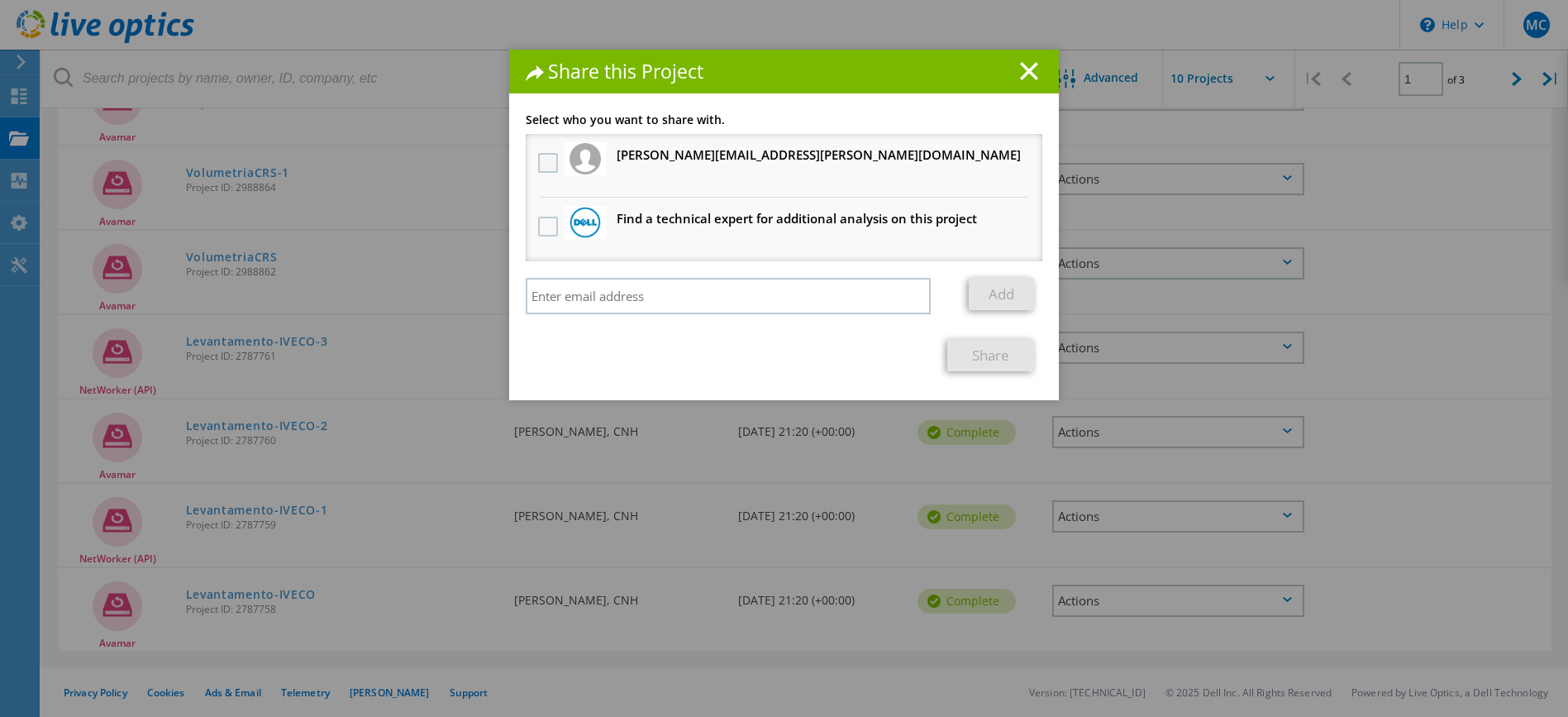
click at [538, 163] on label at bounding box center [550, 163] width 24 height 20
click at [0, 0] on input "checkbox" at bounding box center [0, 0] width 0 height 0
click at [957, 349] on link "Share" at bounding box center [990, 355] width 87 height 32
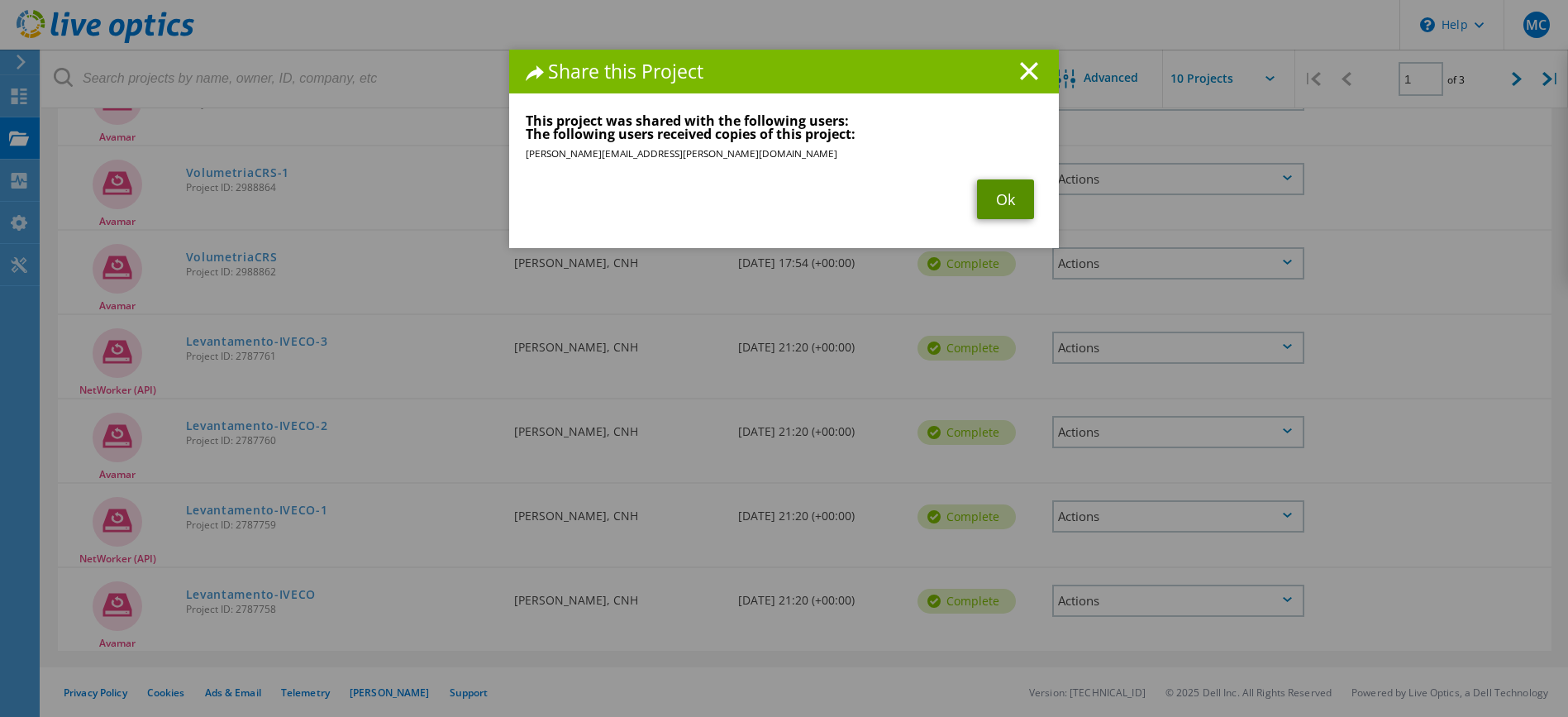
click at [1005, 193] on link "Ok" at bounding box center [1005, 199] width 57 height 40
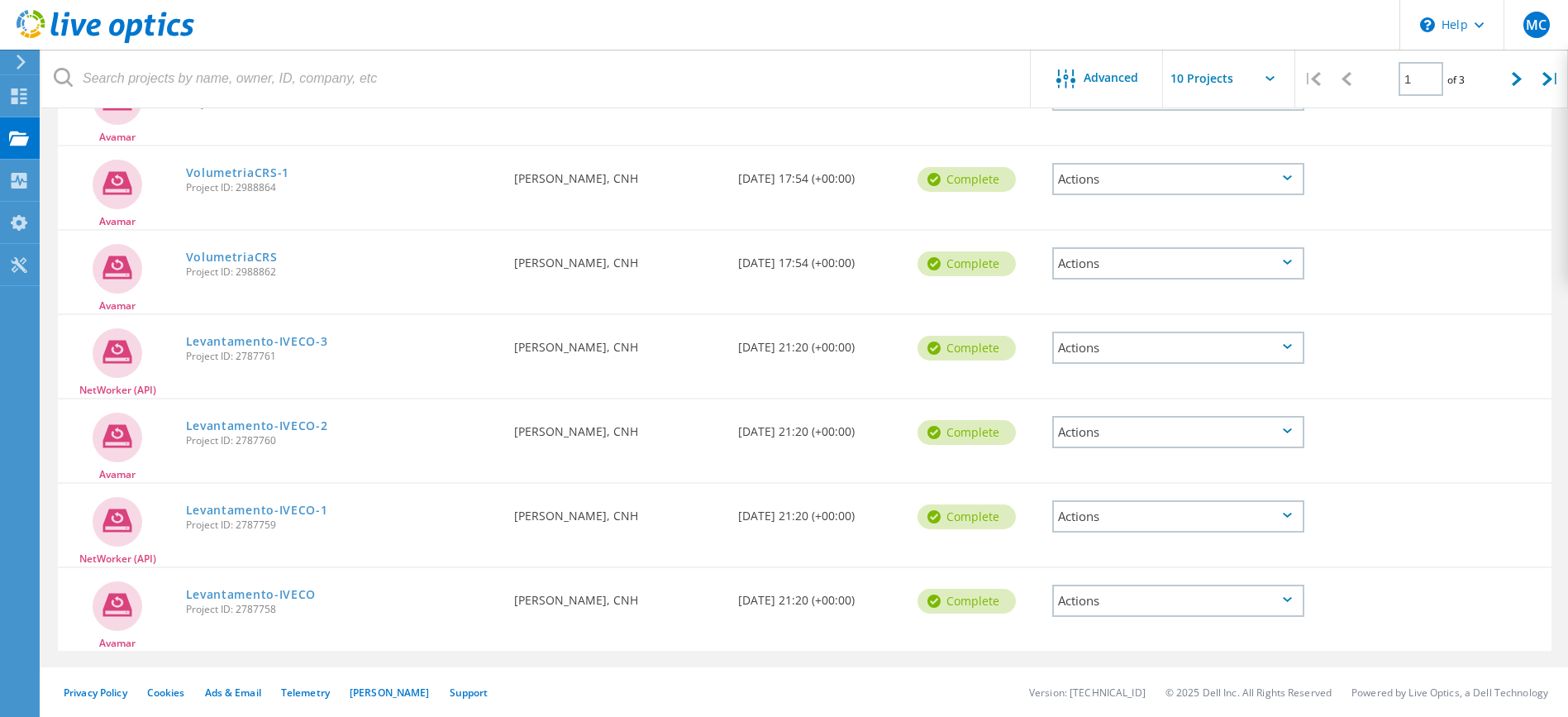
click at [1286, 593] on div "Actions" at bounding box center [1178, 600] width 252 height 32
click at [1091, 640] on div "Share" at bounding box center [1179, 639] width 249 height 26
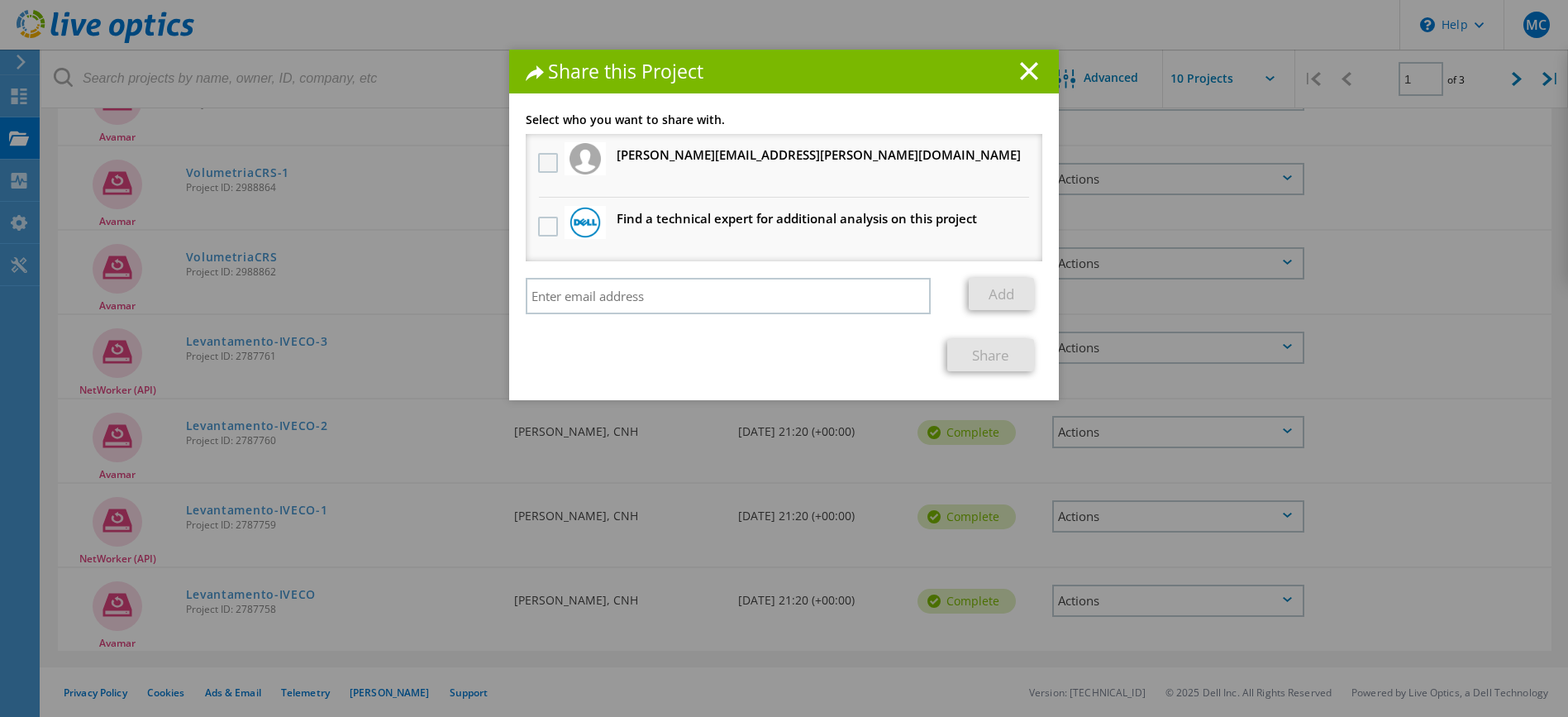
click at [542, 165] on label at bounding box center [550, 163] width 24 height 20
click at [0, 0] on input "checkbox" at bounding box center [0, 0] width 0 height 0
click at [973, 358] on link "Share" at bounding box center [990, 355] width 87 height 32
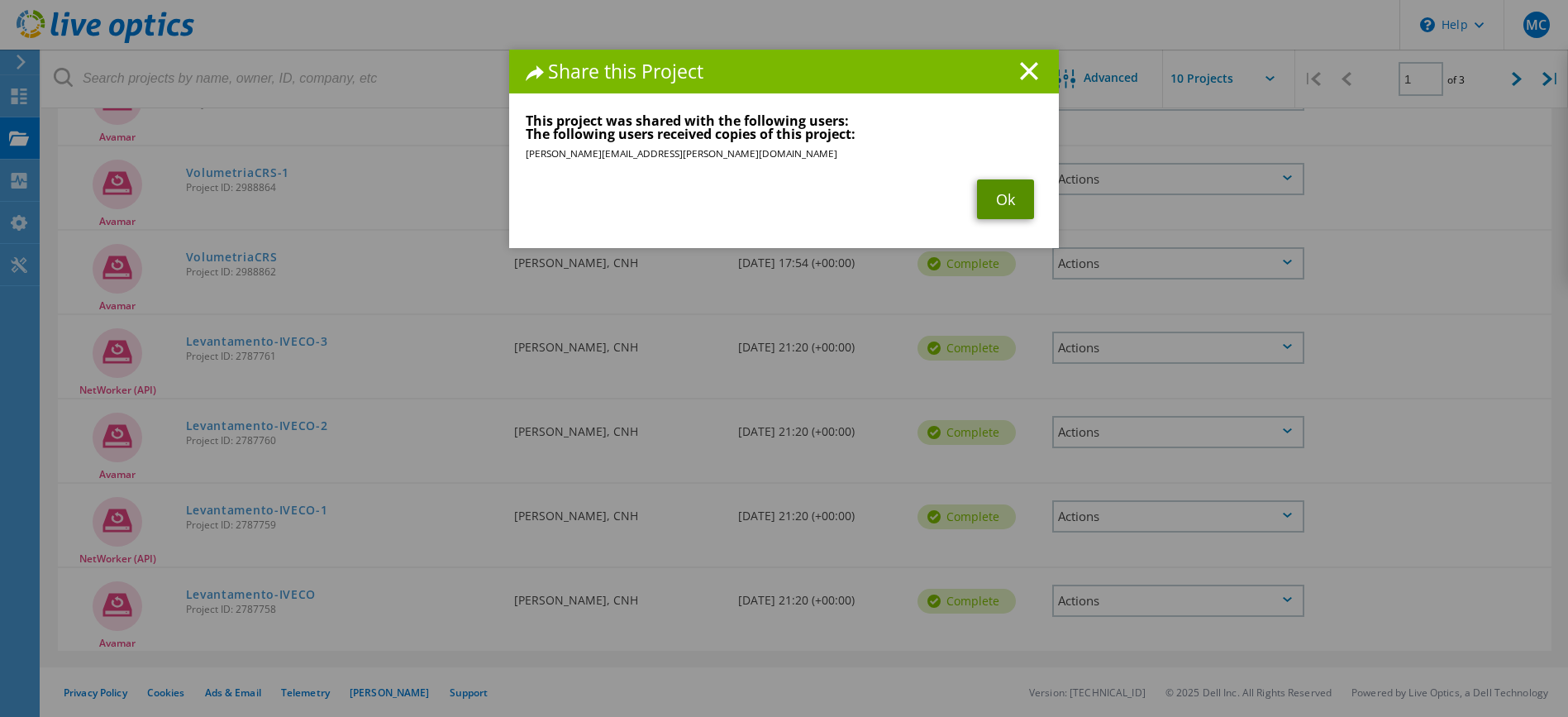
click at [1000, 189] on link "Ok" at bounding box center [1005, 199] width 57 height 40
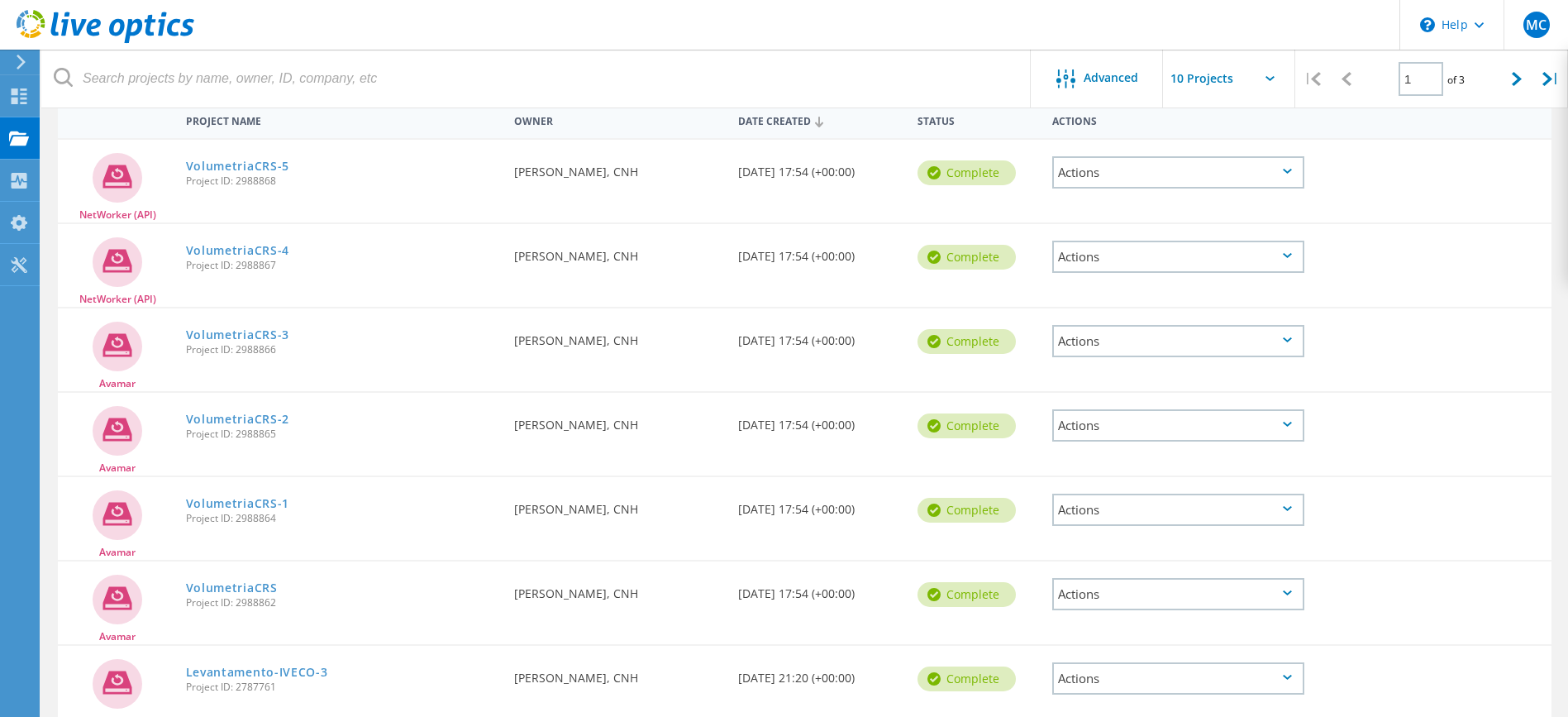
scroll to position [248, 0]
